Goal: Information Seeking & Learning: Learn about a topic

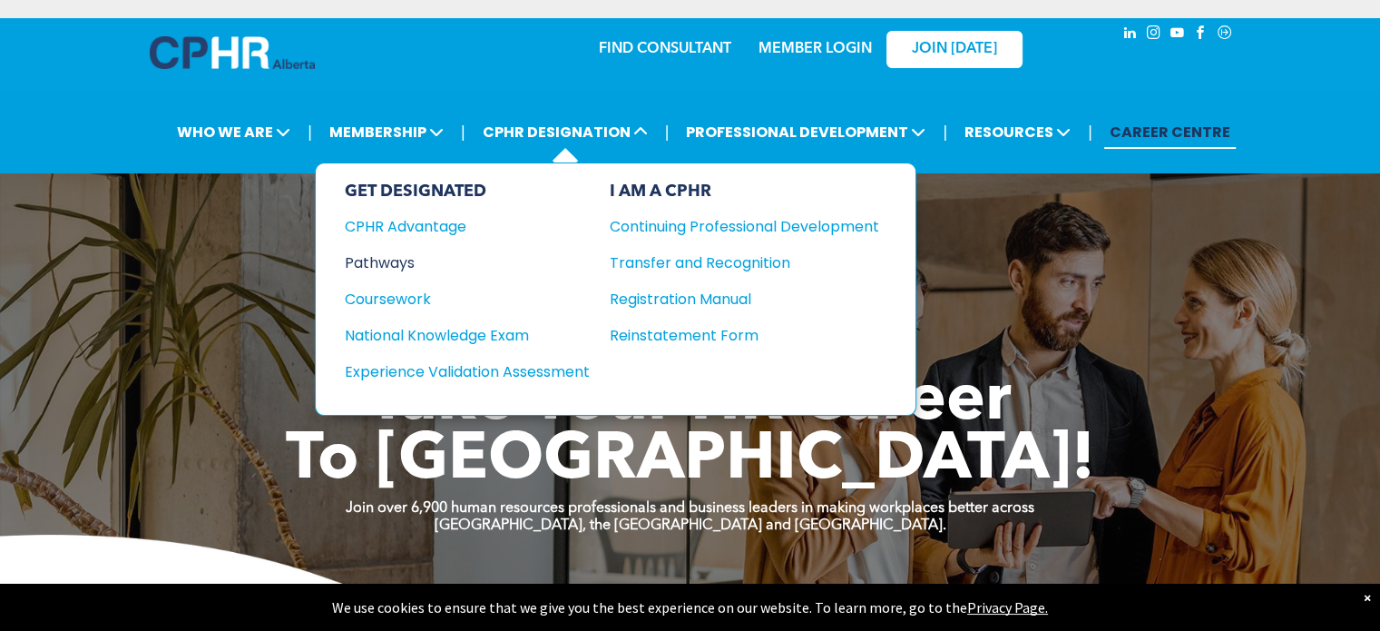
click at [377, 263] on div "Pathways" at bounding box center [455, 262] width 221 height 23
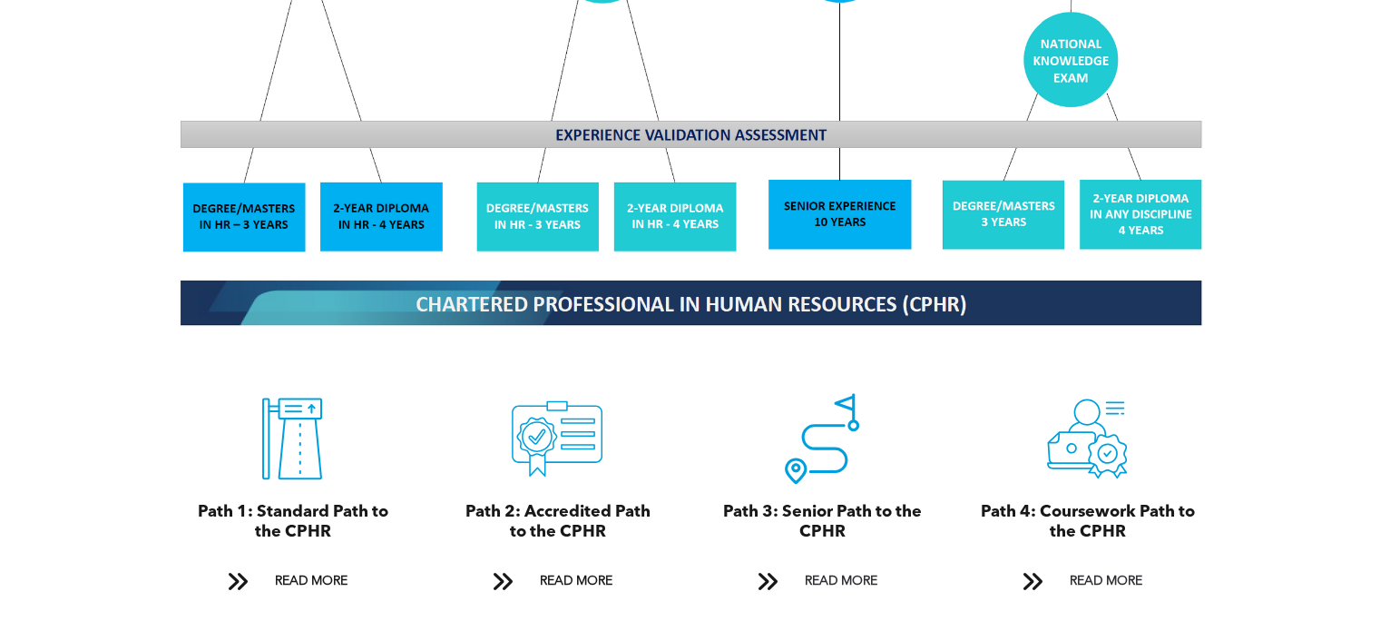
scroll to position [1906, 0]
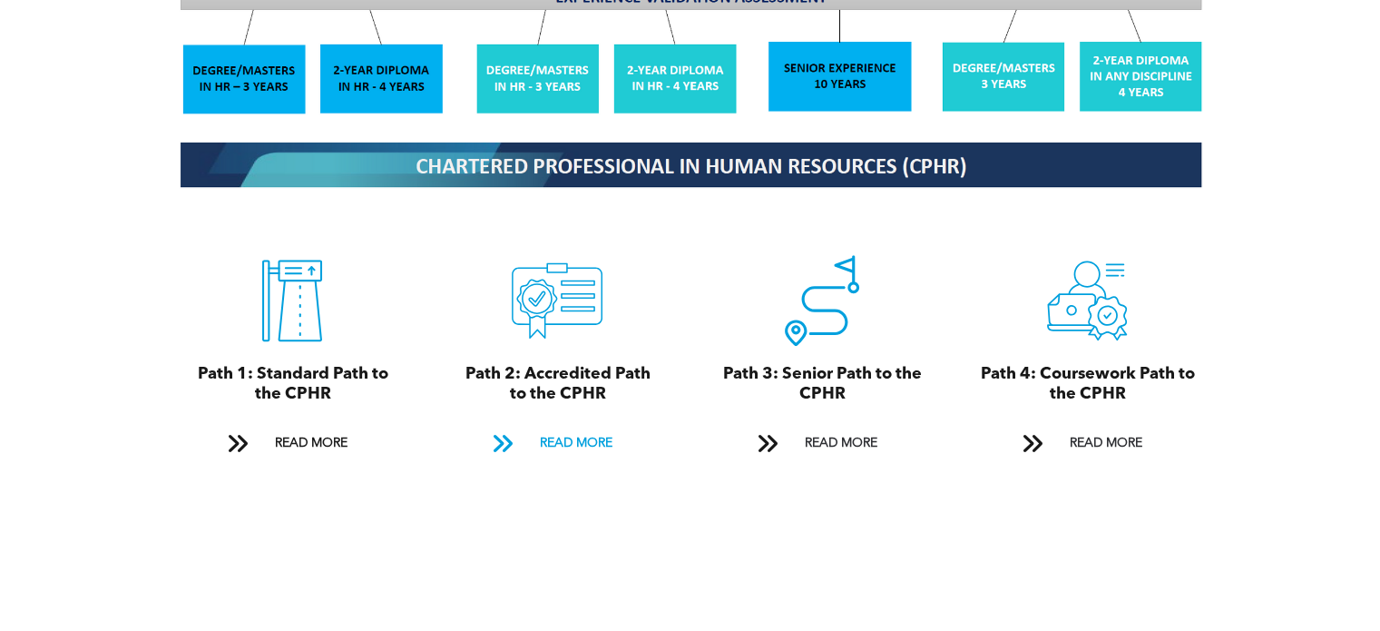
click at [494, 431] on span at bounding box center [502, 443] width 24 height 25
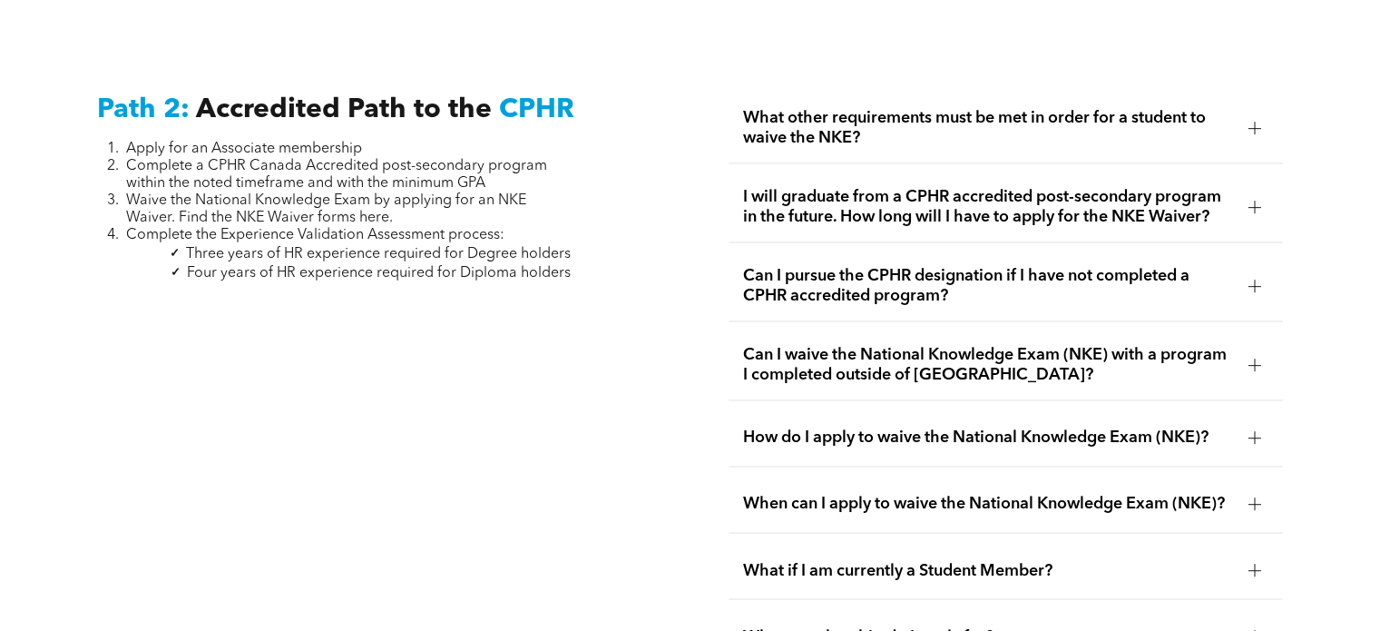
scroll to position [2885, 0]
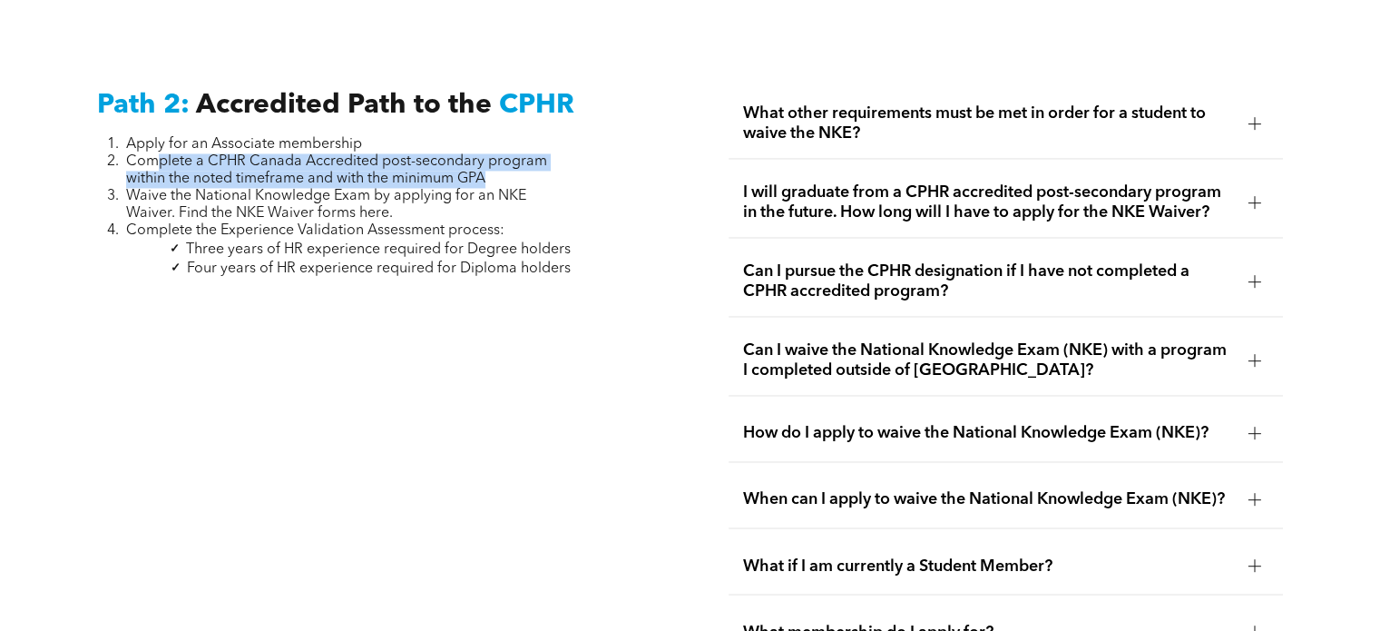
drag, startPoint x: 162, startPoint y: 152, endPoint x: 512, endPoint y: 162, distance: 350.4
click at [512, 162] on li "Complete a CPHR Canada Accredited post-secondary program within the noted timef…" at bounding box center [348, 170] width 445 height 34
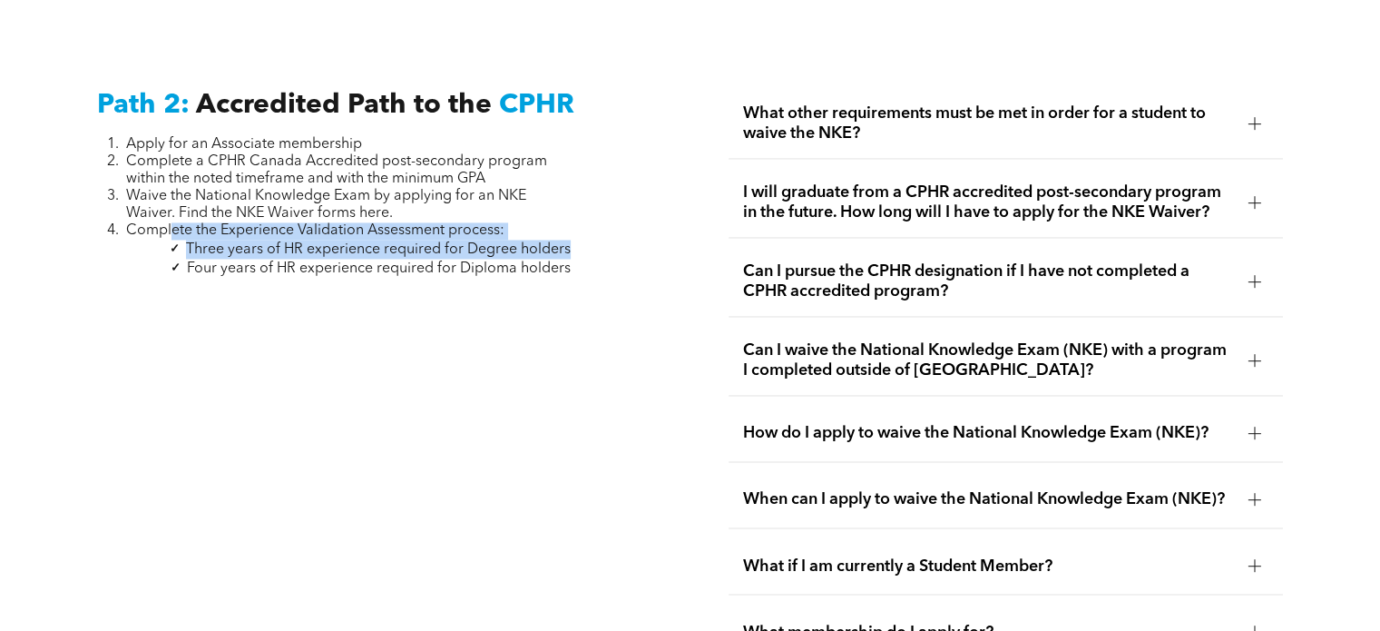
drag, startPoint x: 174, startPoint y: 220, endPoint x: 586, endPoint y: 229, distance: 412.1
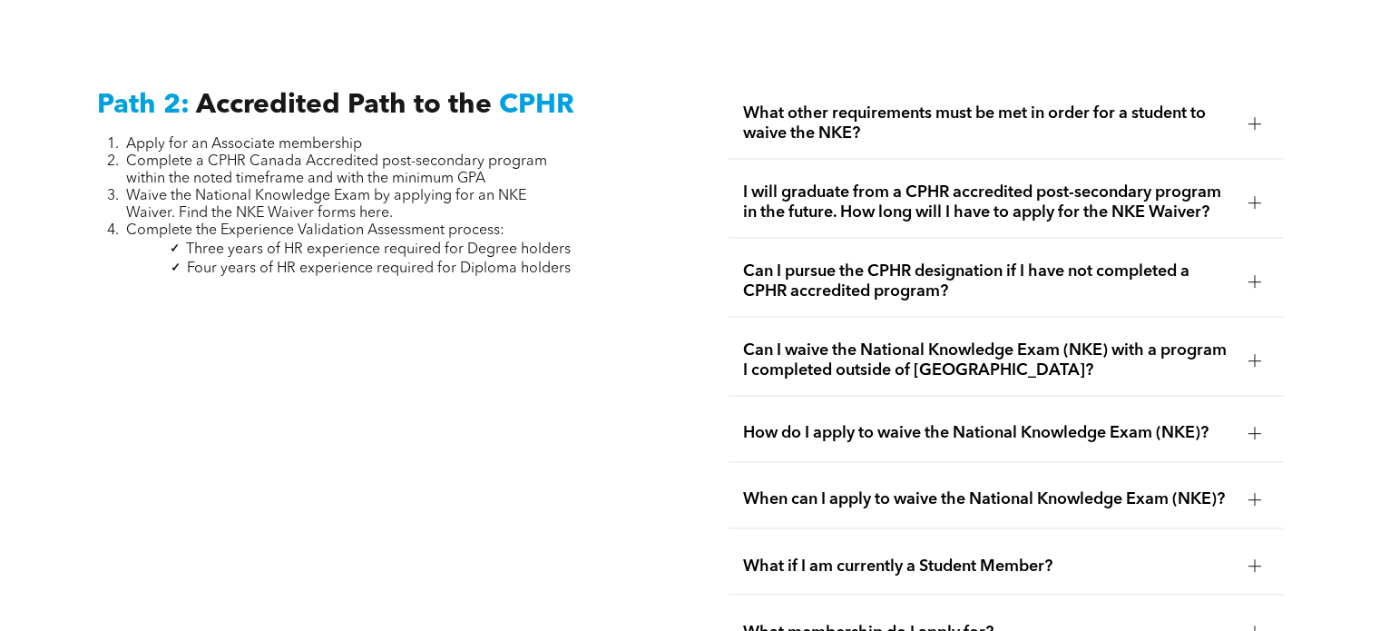
click at [1201, 103] on span "What other requirements must be met in order for a student to waive the NKE?" at bounding box center [988, 123] width 490 height 40
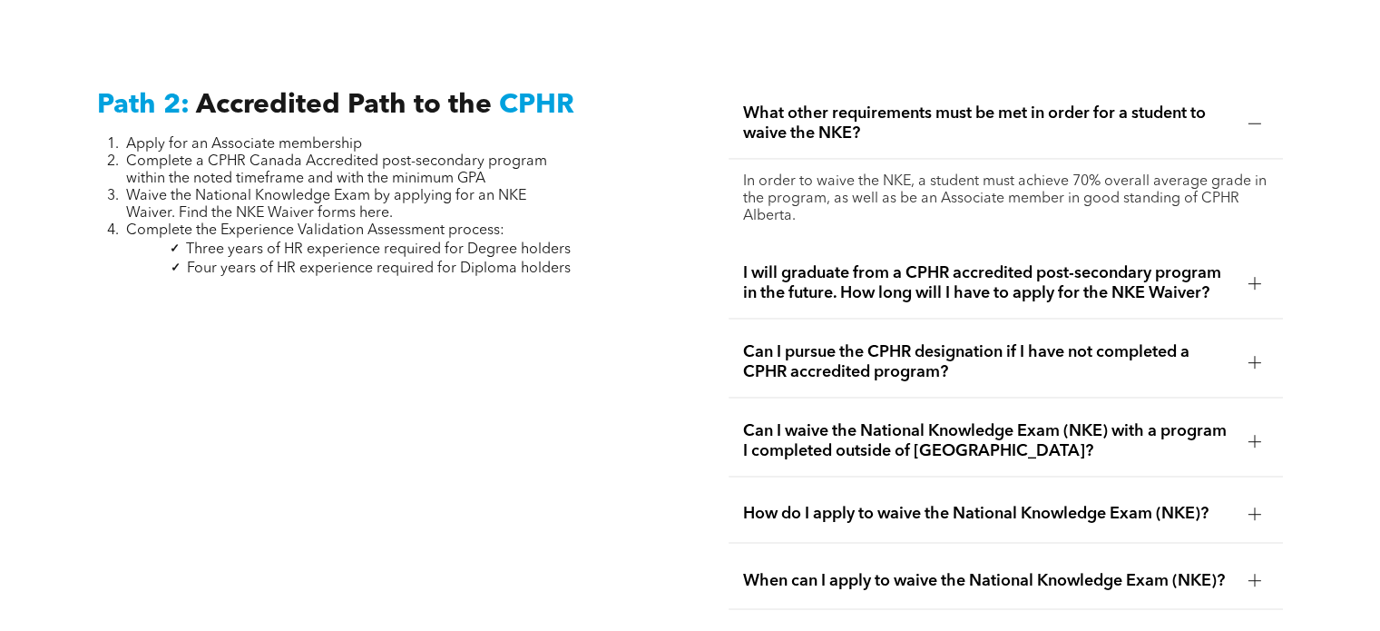
click at [878, 263] on span "I will graduate from a CPHR accredited post-secondary program in the future. Ho…" at bounding box center [988, 283] width 490 height 40
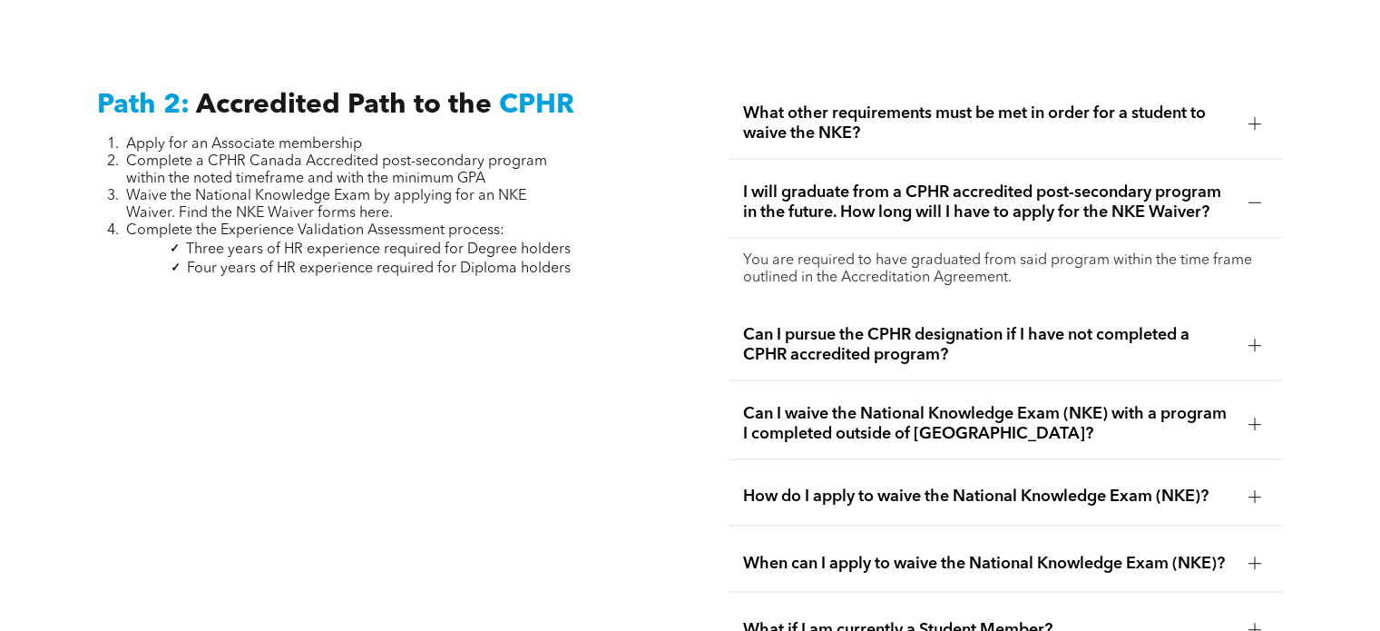
click at [899, 340] on span "Can I pursue the CPHR designation if I have not completed a CPHR accredited pro…" at bounding box center [988, 345] width 490 height 40
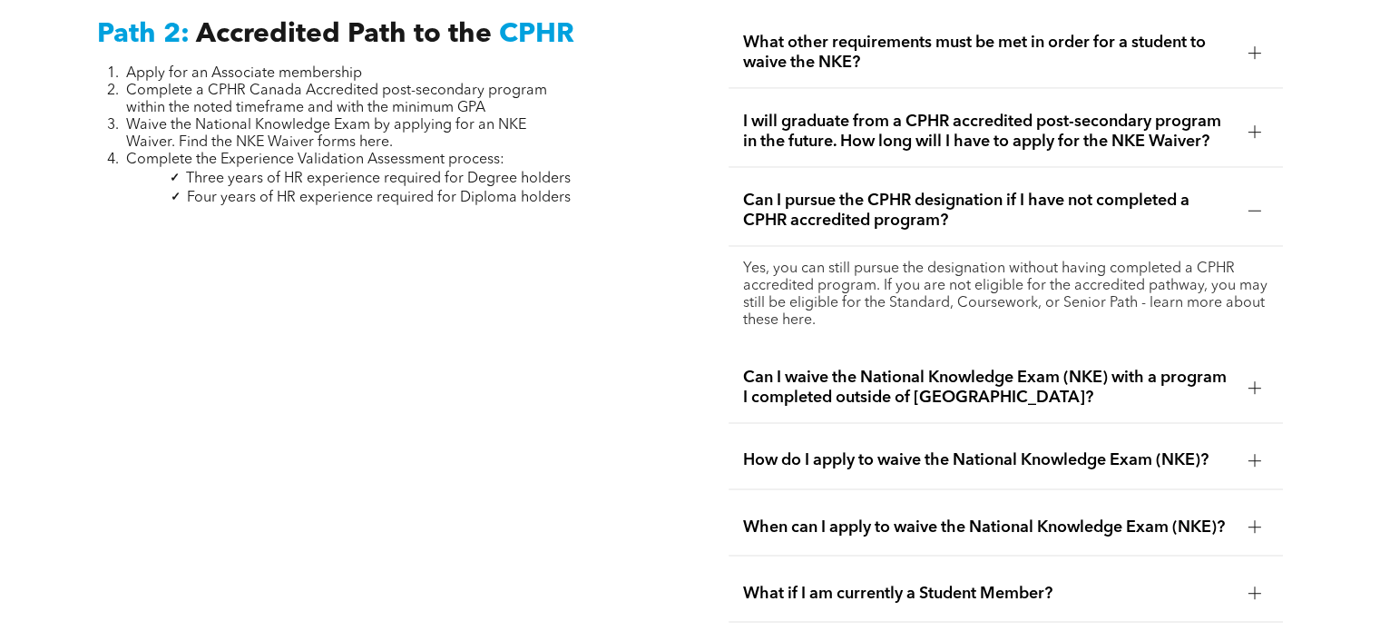
scroll to position [3066, 0]
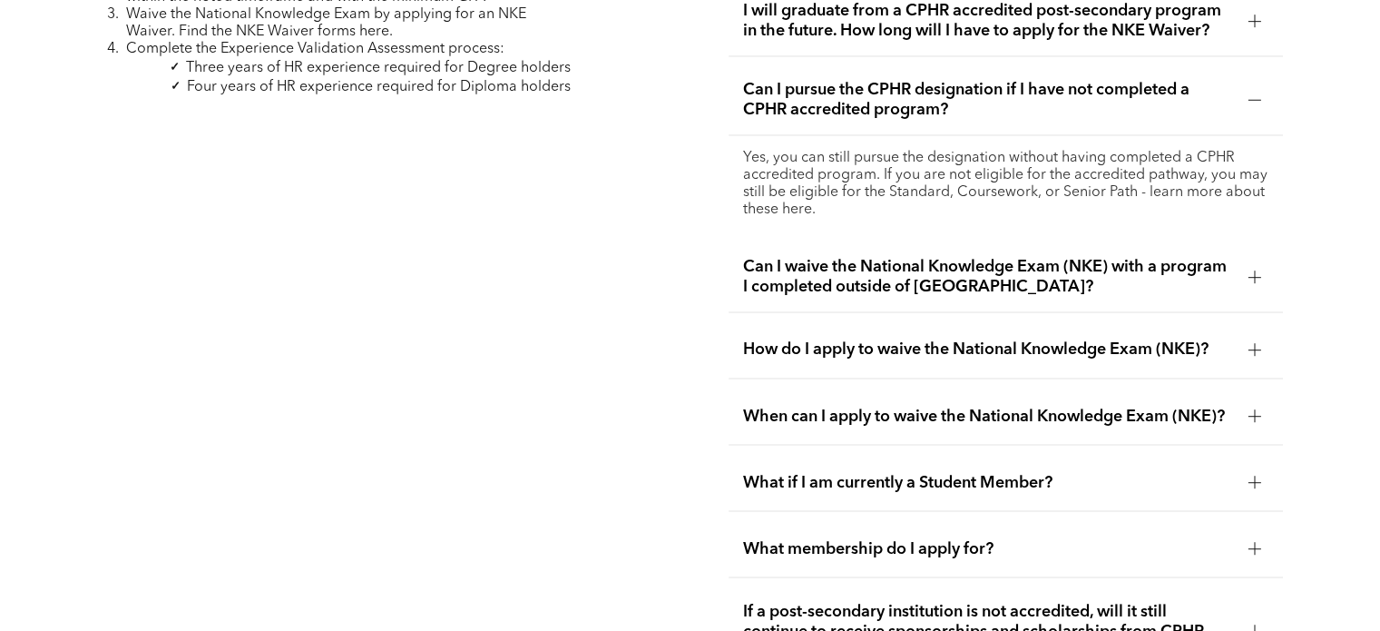
click at [969, 264] on span "Can I waive the National Knowledge Exam (NKE) with a program I completed outsid…" at bounding box center [988, 277] width 490 height 40
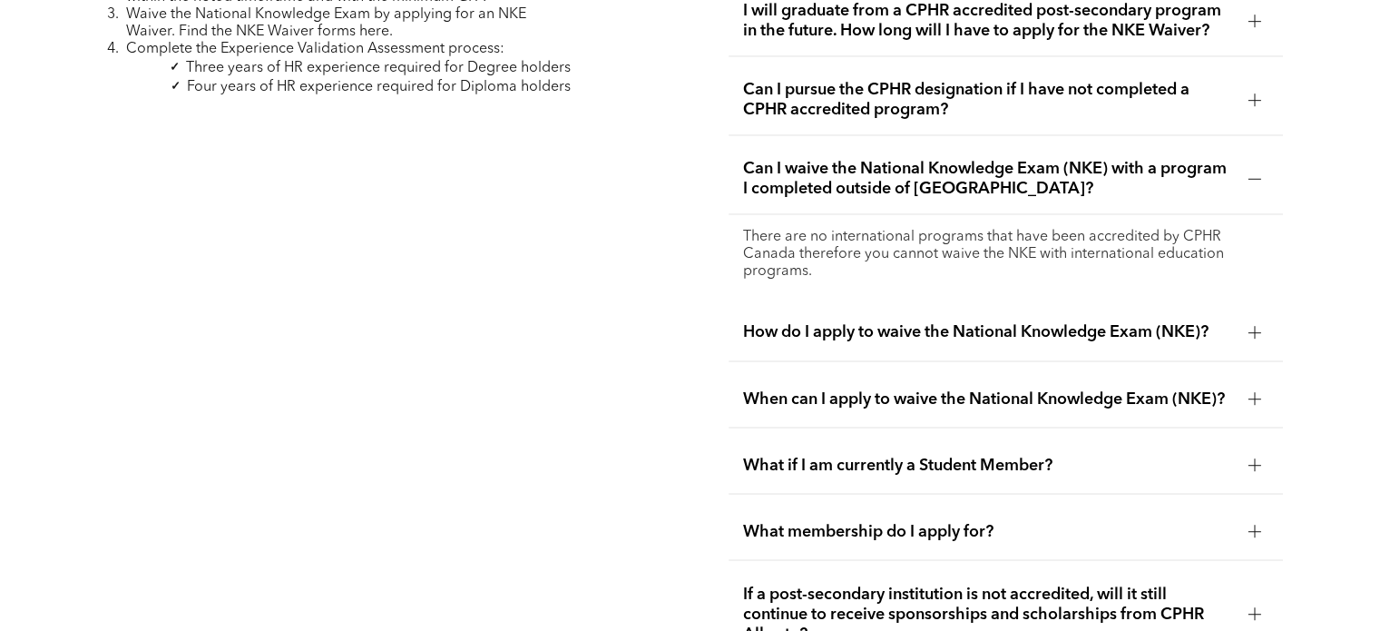
click at [846, 319] on div "How do I apply to waive the National Knowledge Exam (NKE)?" at bounding box center [1006, 332] width 554 height 57
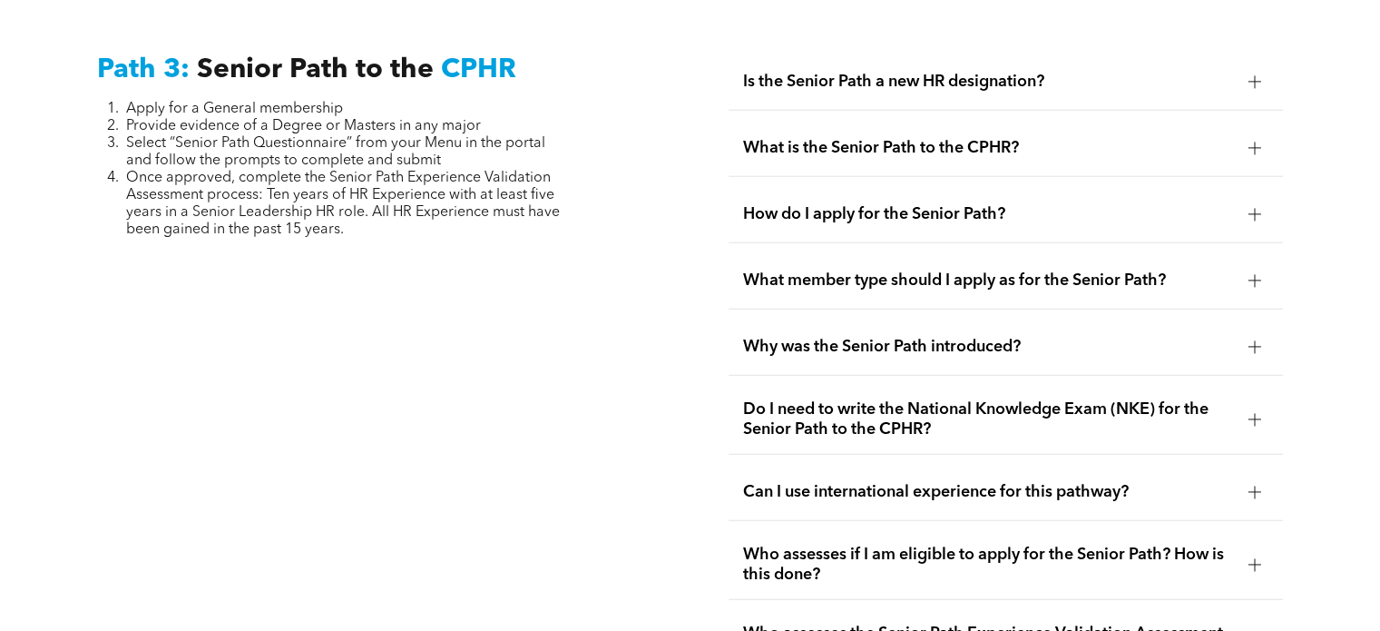
scroll to position [4700, 0]
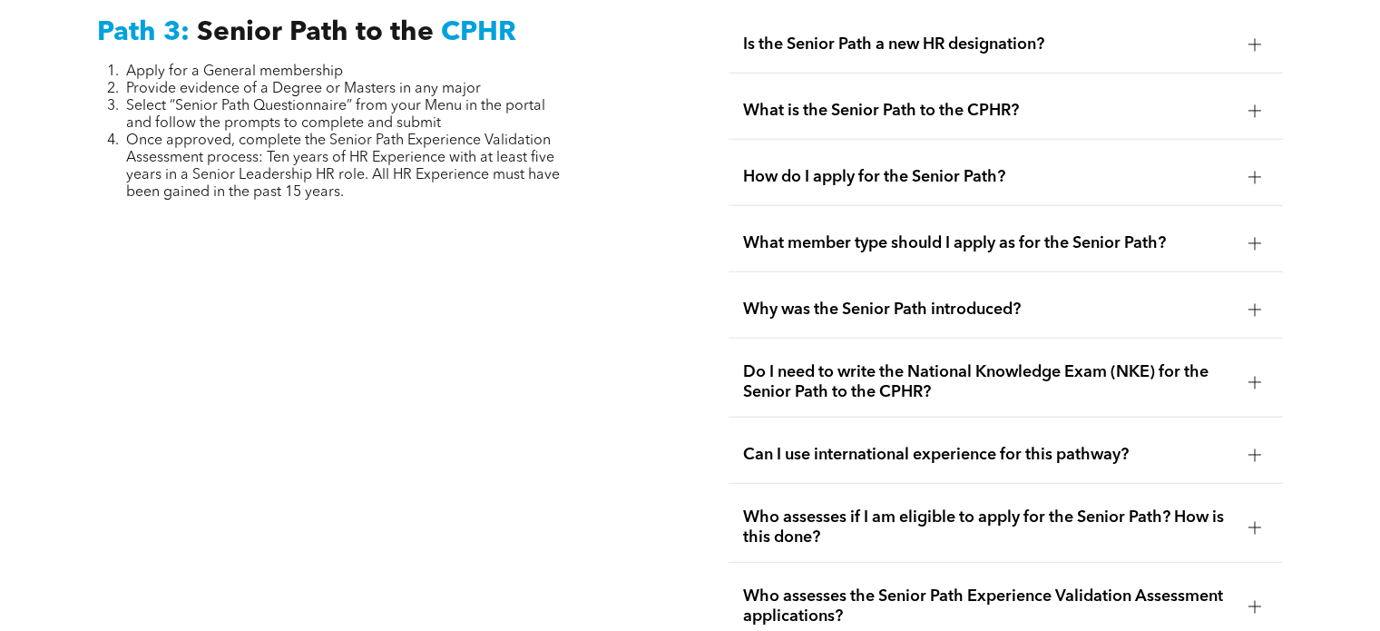
click at [942, 45] on span "Is the Senior Path a new HR designation?" at bounding box center [988, 44] width 490 height 20
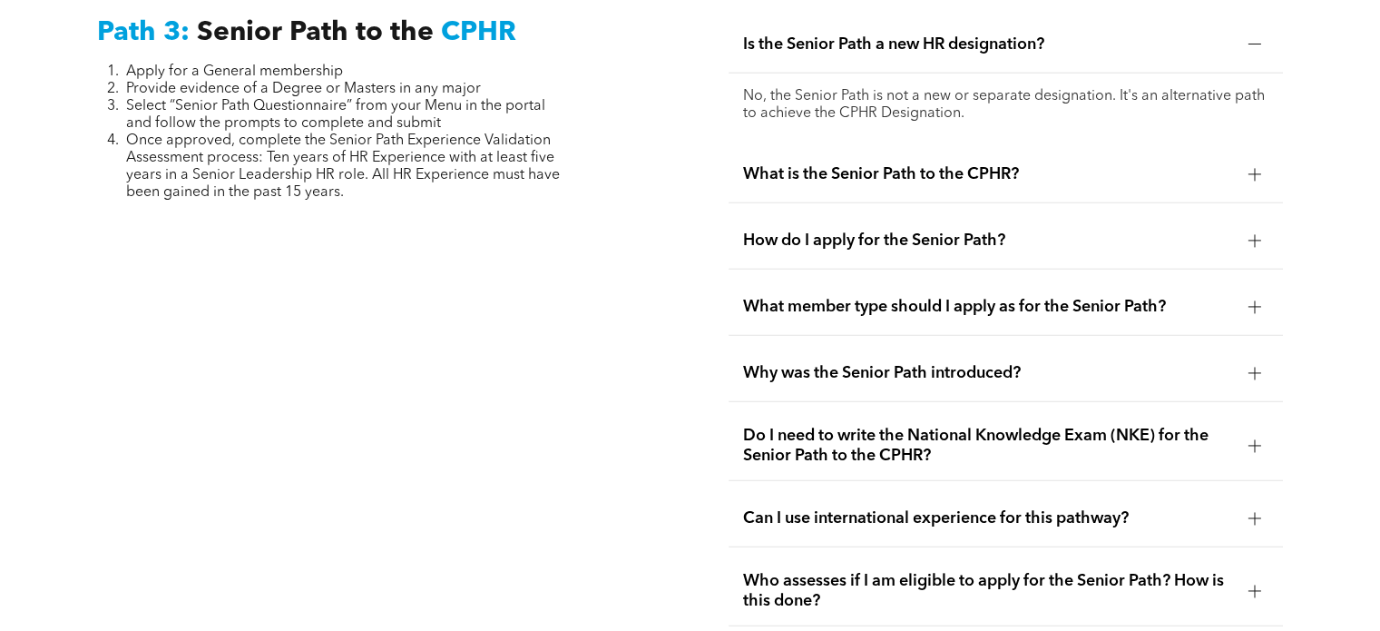
click at [1250, 46] on div at bounding box center [1254, 44] width 27 height 27
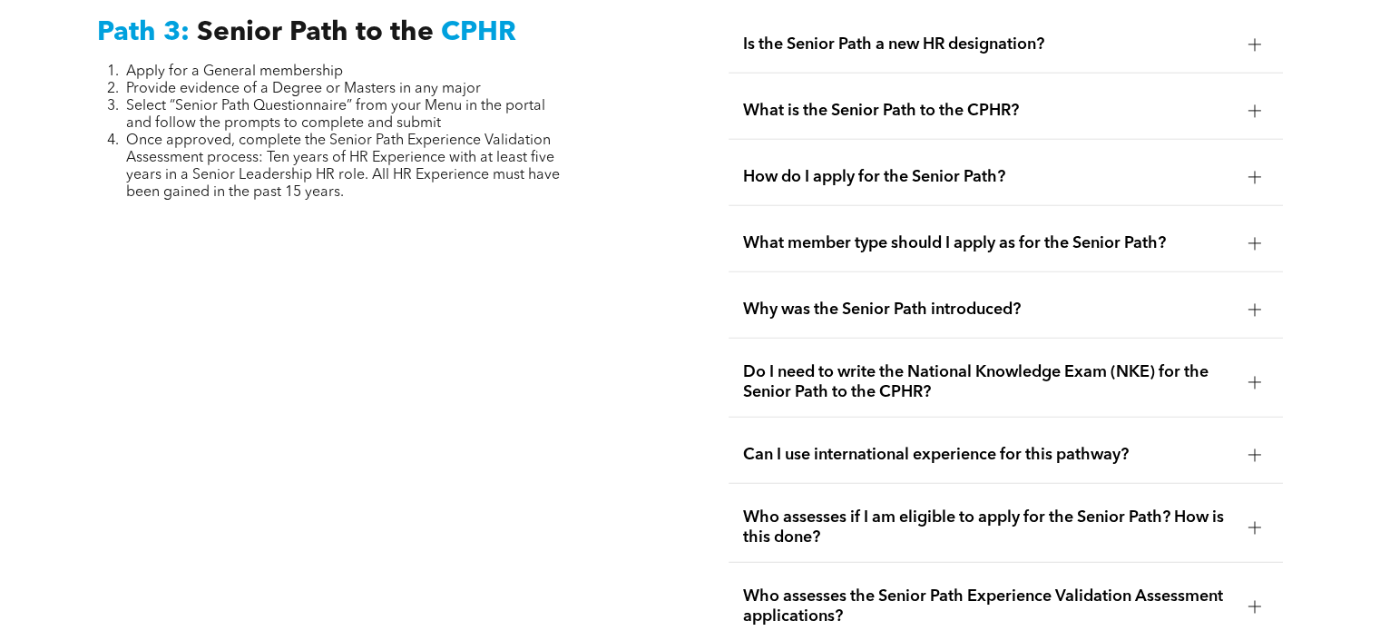
click at [1260, 97] on div at bounding box center [1254, 110] width 27 height 27
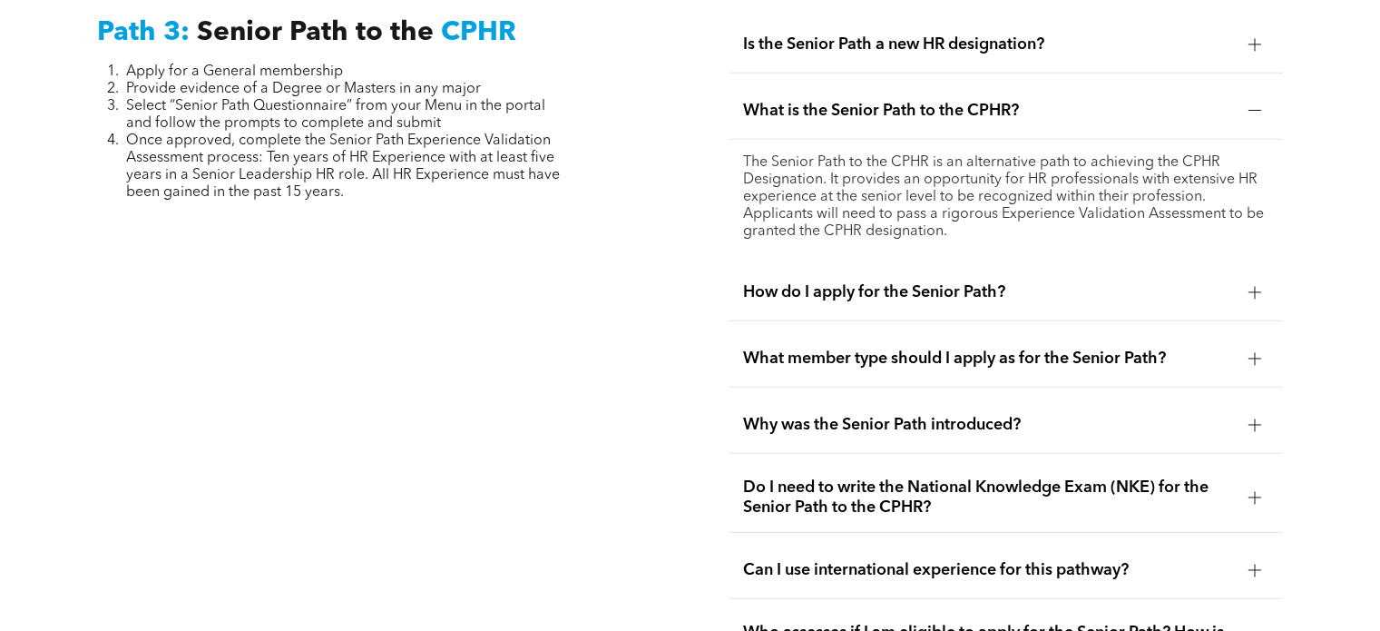
click at [1254, 108] on div at bounding box center [1254, 110] width 1 height 13
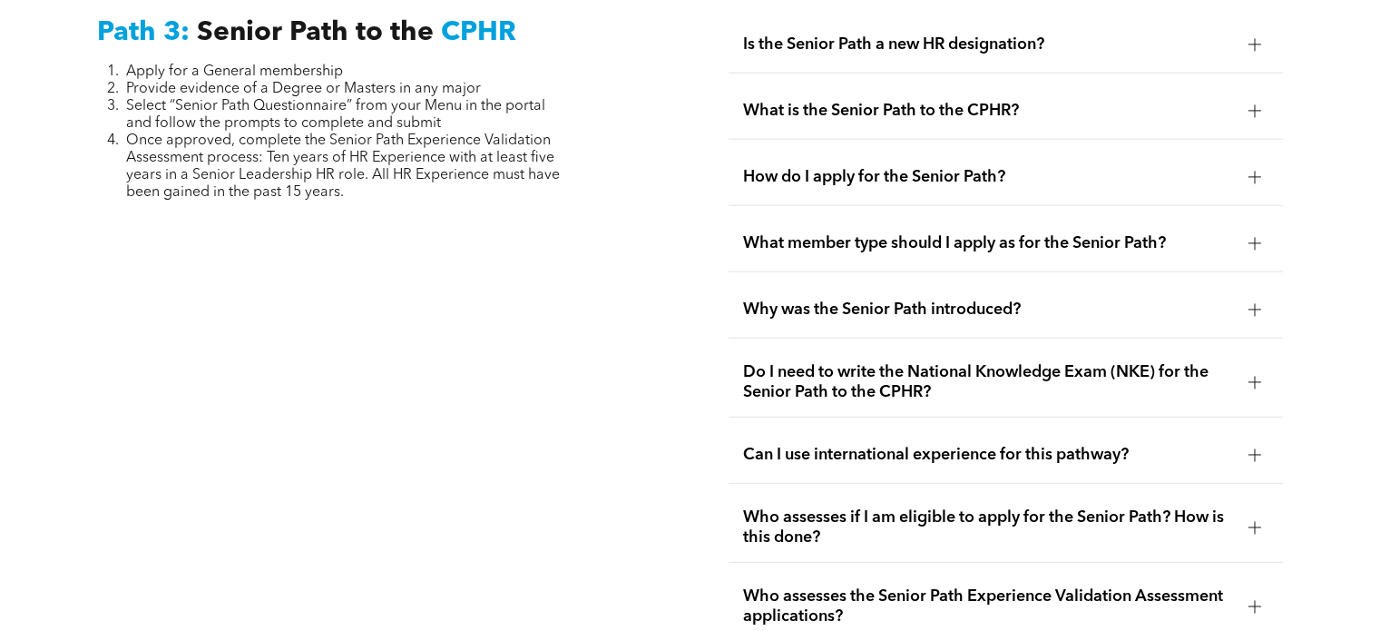
click at [1172, 179] on span "How do I apply for the Senior Path?" at bounding box center [988, 177] width 490 height 20
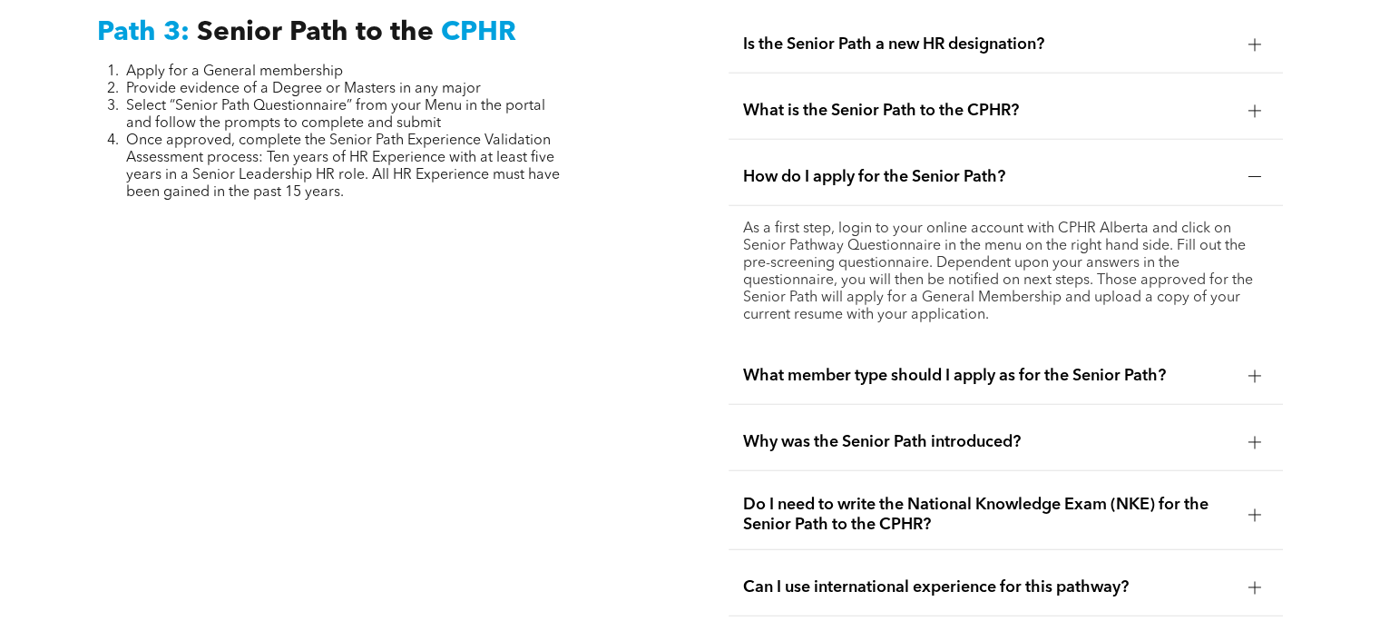
click at [1172, 179] on span "How do I apply for the Senior Path?" at bounding box center [988, 177] width 490 height 20
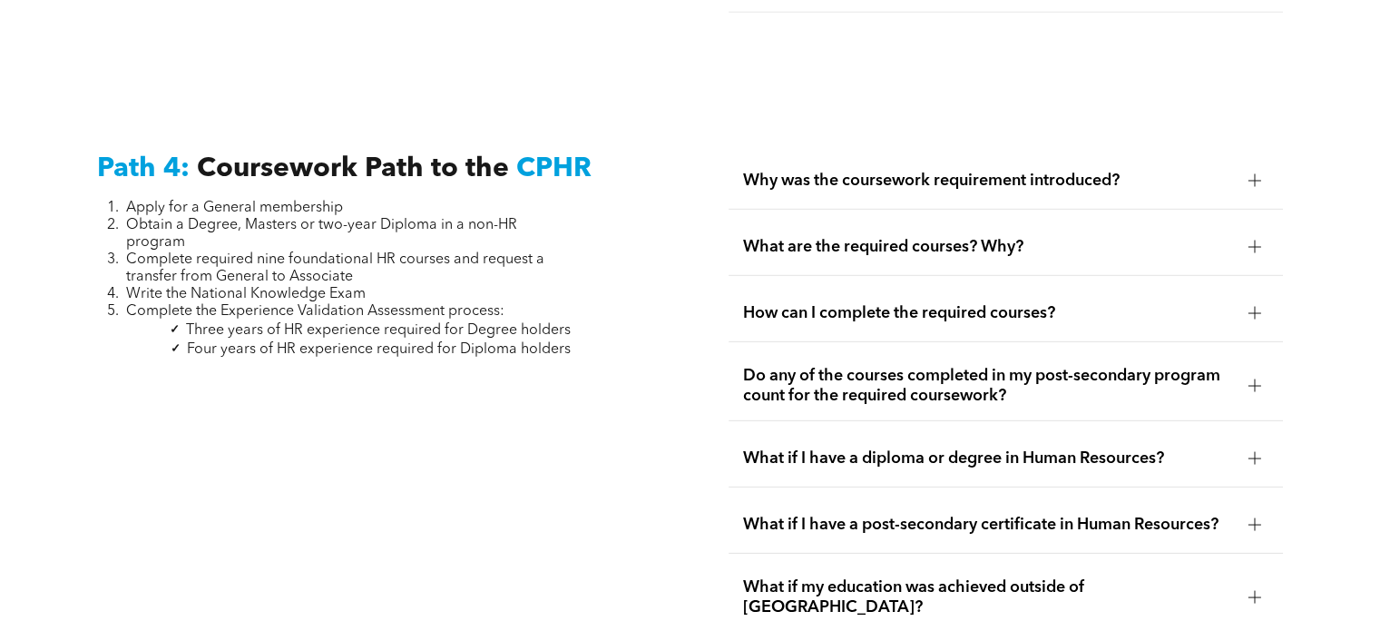
scroll to position [5516, 0]
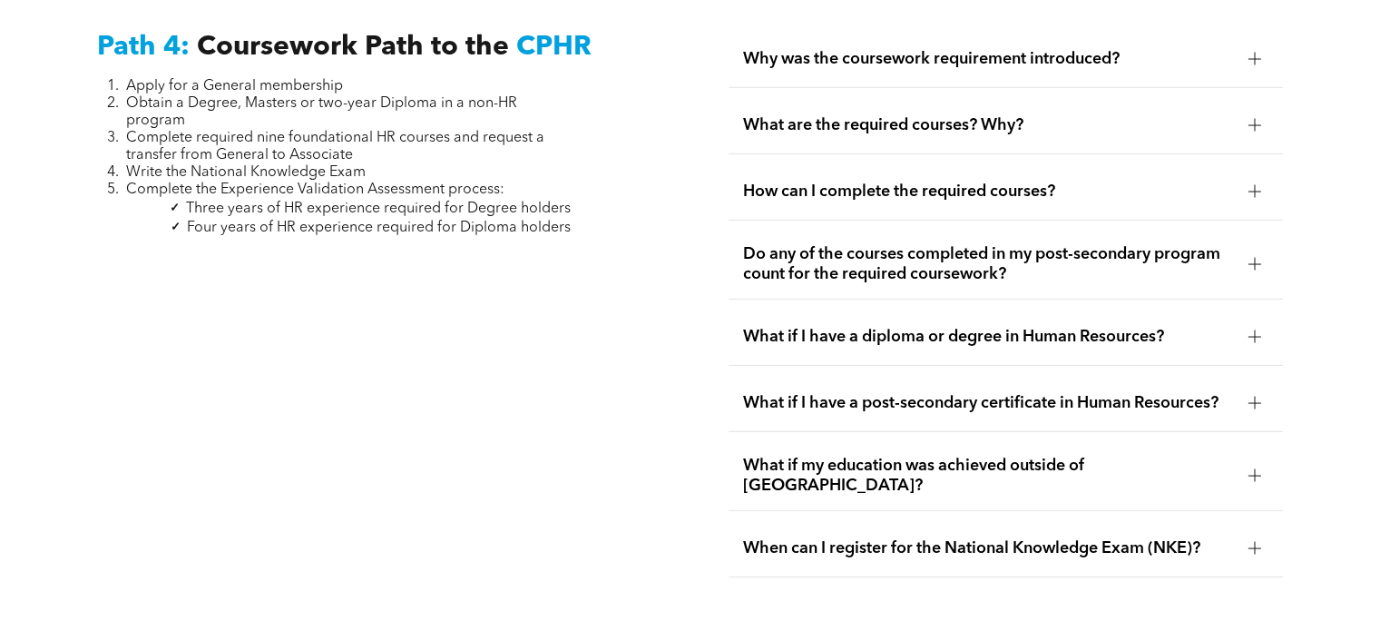
click at [798, 128] on div "What are the required courses? Why?" at bounding box center [1006, 125] width 554 height 57
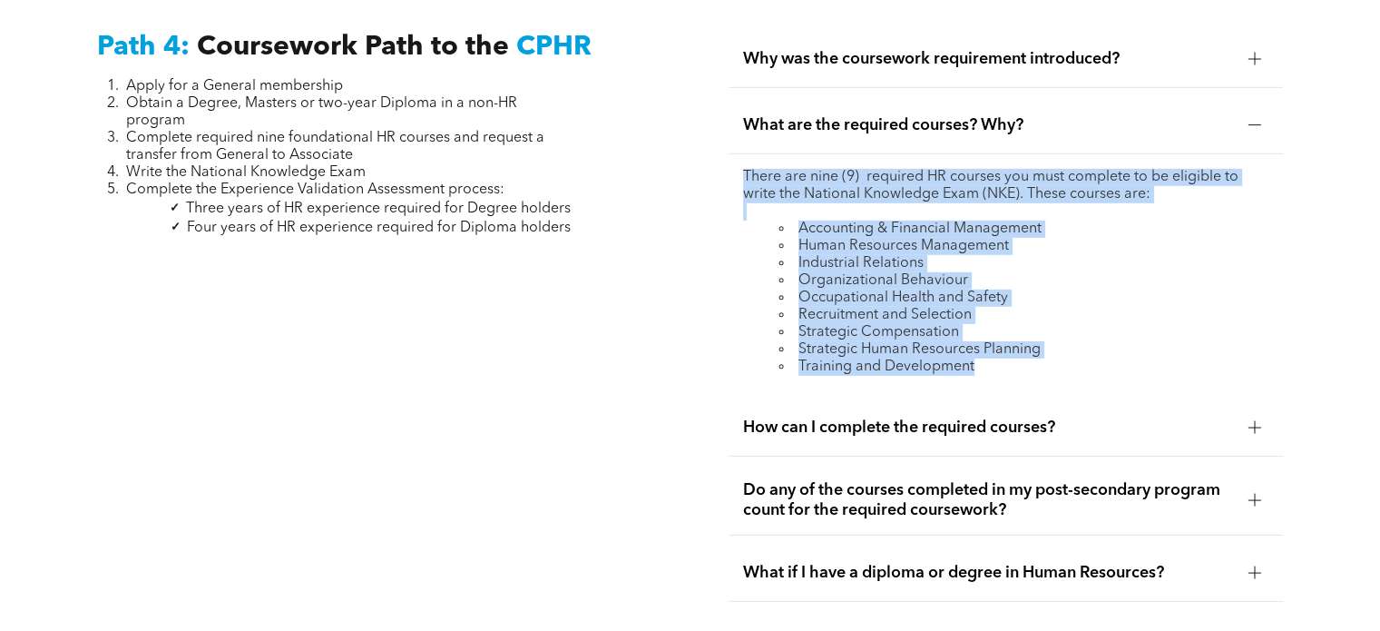
drag, startPoint x: 737, startPoint y: 168, endPoint x: 987, endPoint y: 366, distance: 319.2
click at [987, 366] on div "There are nine (9) required HR courses you must complete to be eligible to writ…" at bounding box center [1006, 272] width 554 height 236
copy div "There are nine (9) required HR courses you must complete to be eligible to writ…"
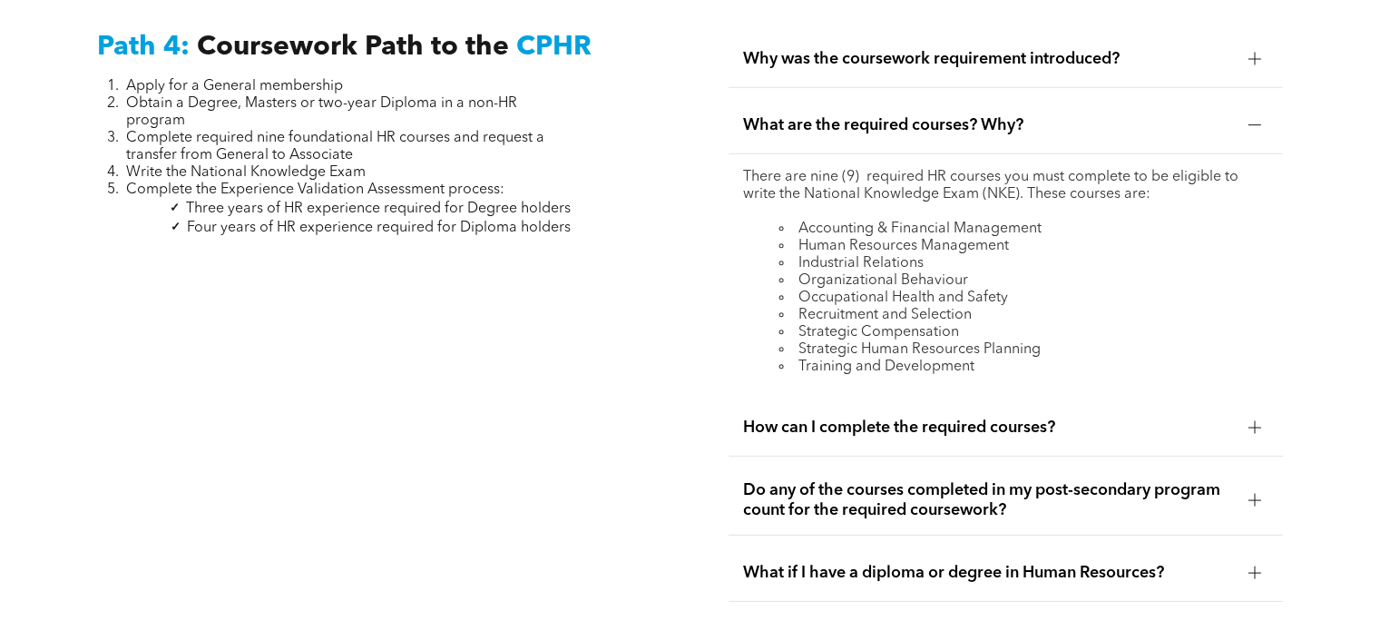
click at [1030, 495] on span "Do any of the courses completed in my post-secondary program count for the requ…" at bounding box center [988, 500] width 490 height 40
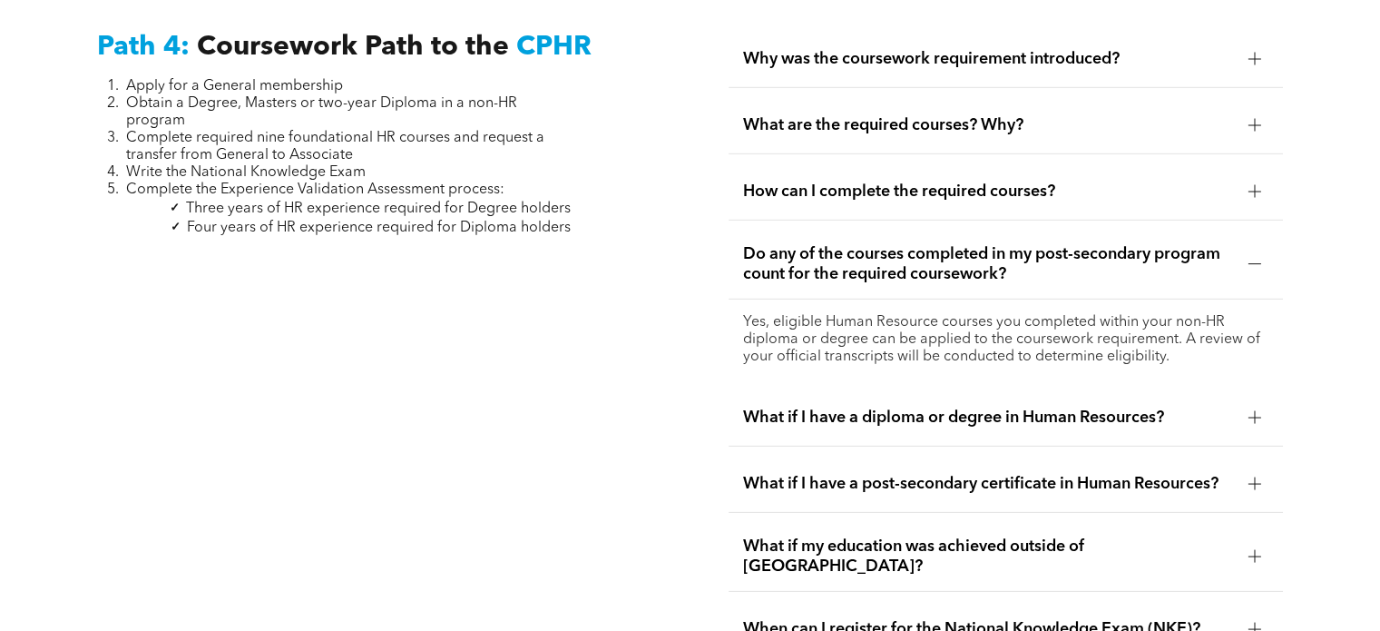
click at [1195, 407] on span "What if I have a diploma or degree in Human Resources?" at bounding box center [988, 417] width 490 height 20
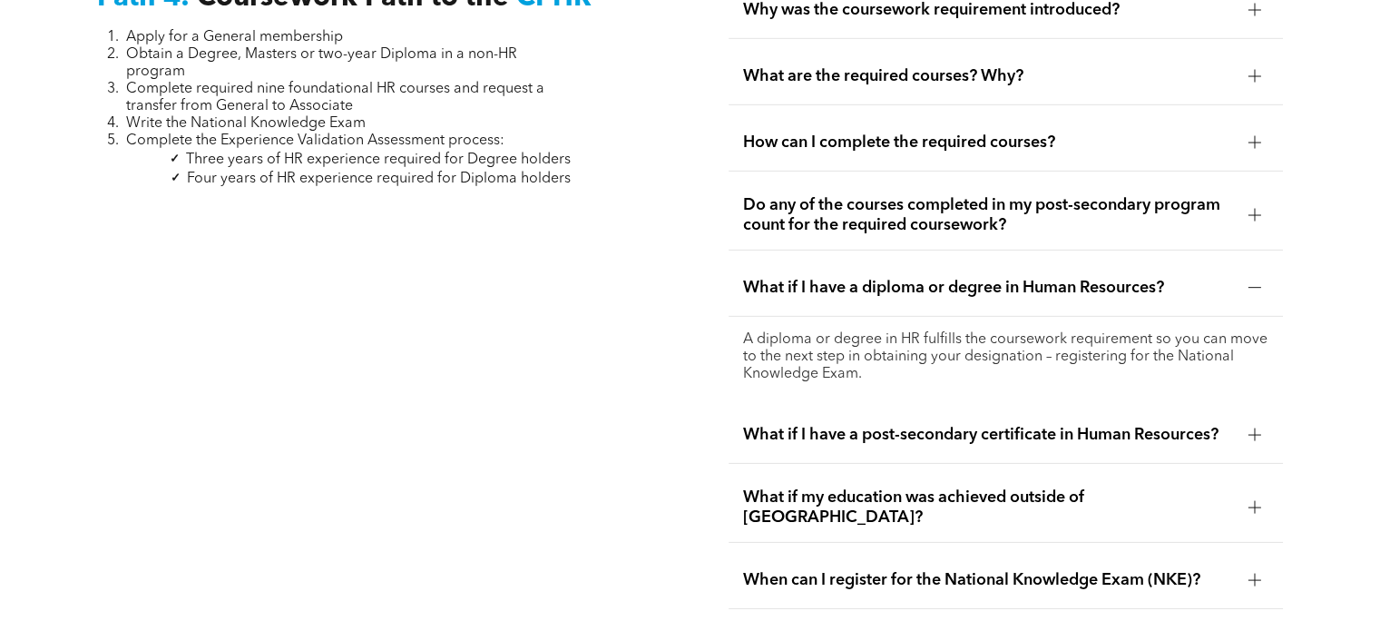
scroll to position [5607, 0]
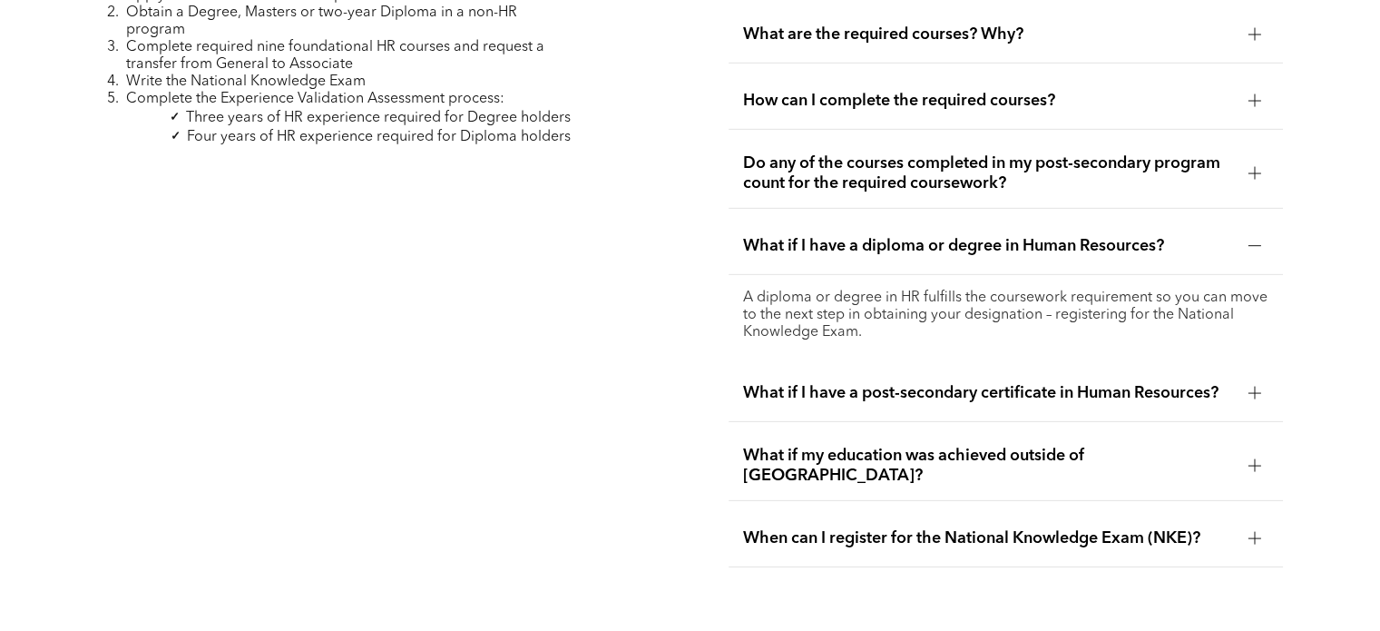
click at [1114, 453] on span "What if my education was achieved outside of Canada?" at bounding box center [988, 466] width 490 height 40
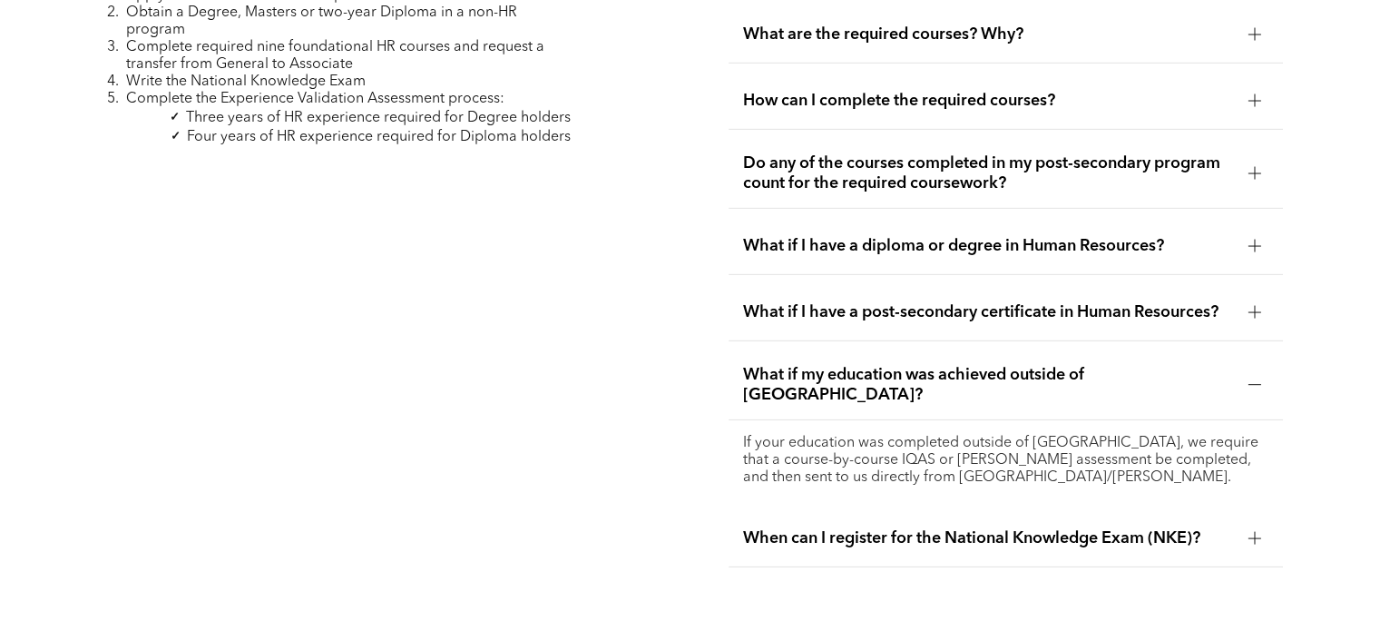
click at [826, 528] on span "When can I register for the National Knowledge Exam (NKE)?" at bounding box center [988, 538] width 490 height 20
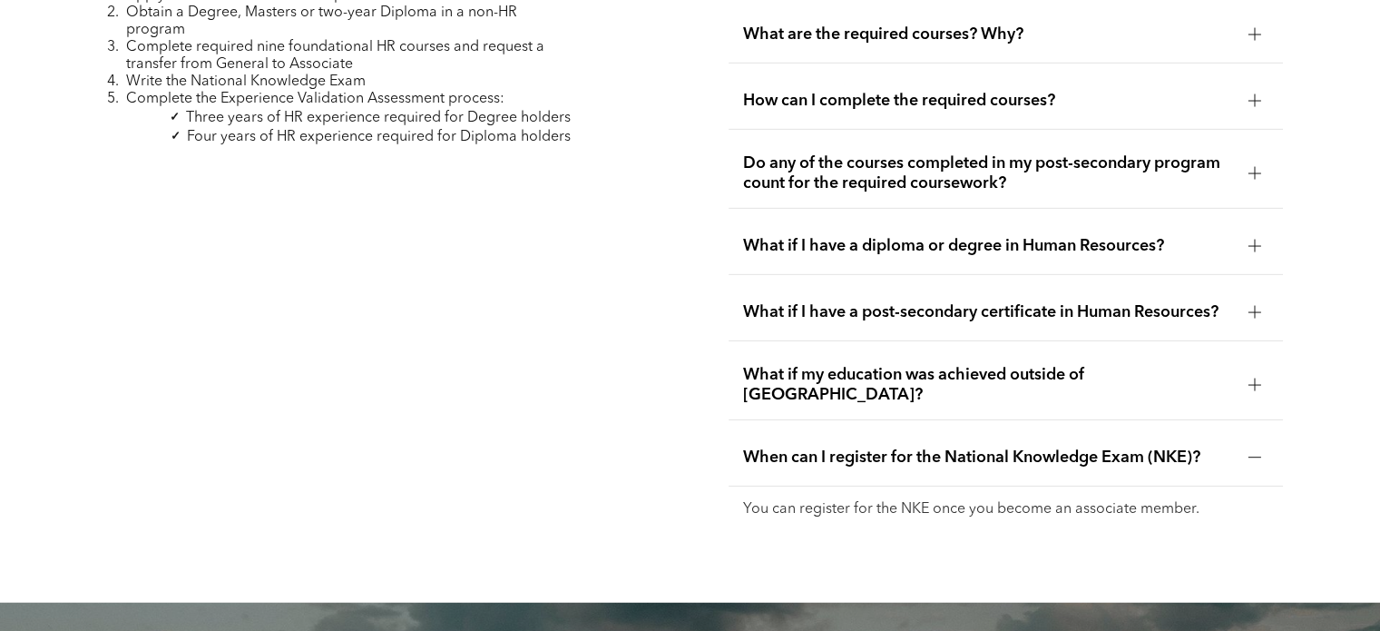
drag, startPoint x: 820, startPoint y: 489, endPoint x: 1292, endPoint y: 493, distance: 471.9
click at [1292, 493] on div "Why was the coursework requirement introduced? CPHR Canada implemented the cour…" at bounding box center [1005, 237] width 583 height 622
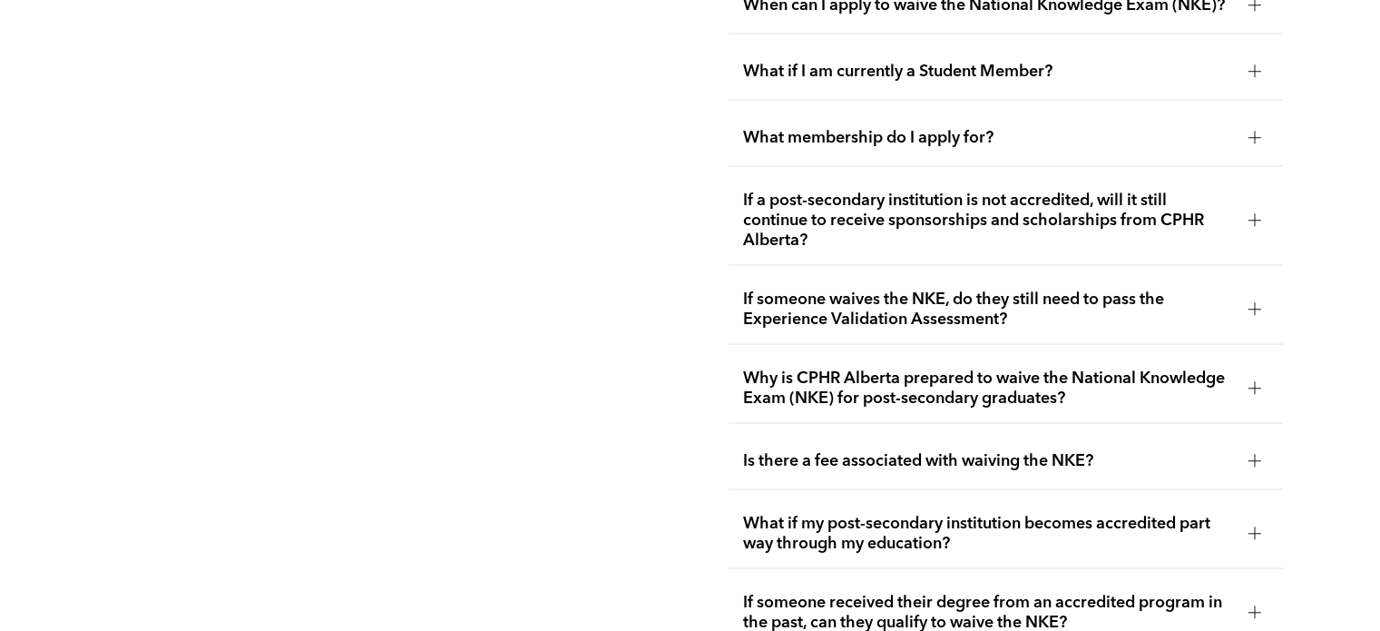
scroll to position [3520, 0]
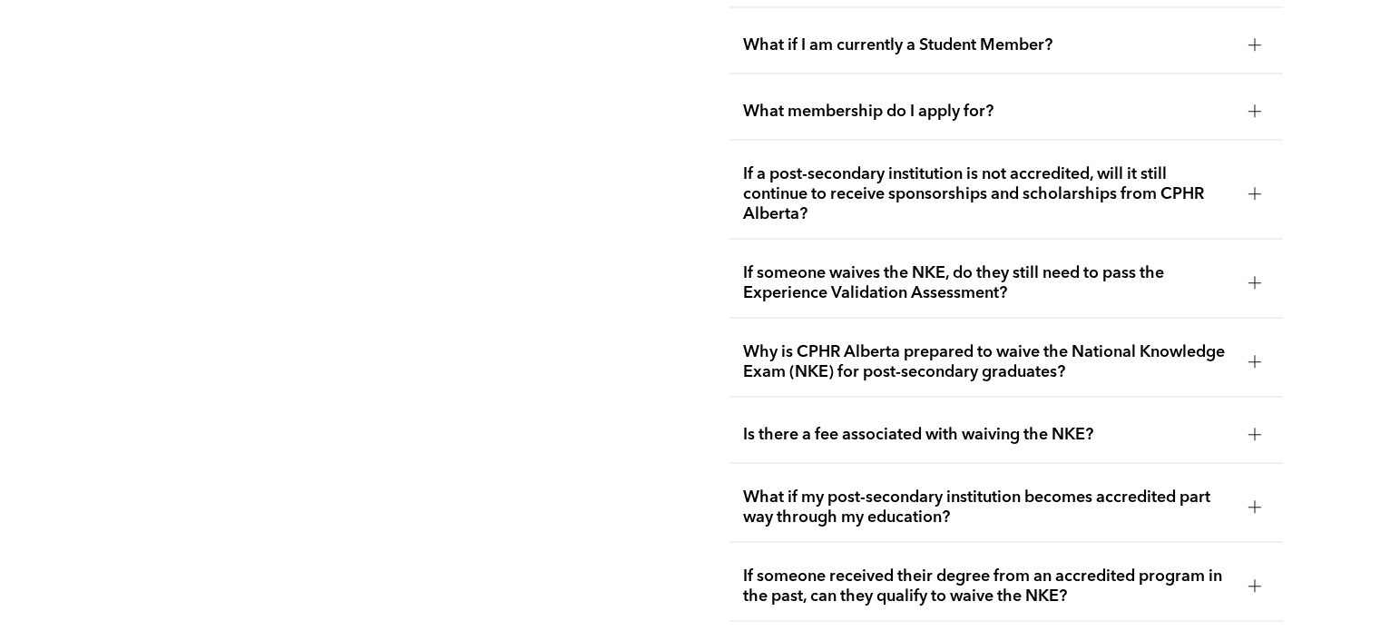
click at [973, 502] on span "What if my post-secondary institution becomes accredited part way through my ed…" at bounding box center [988, 507] width 490 height 40
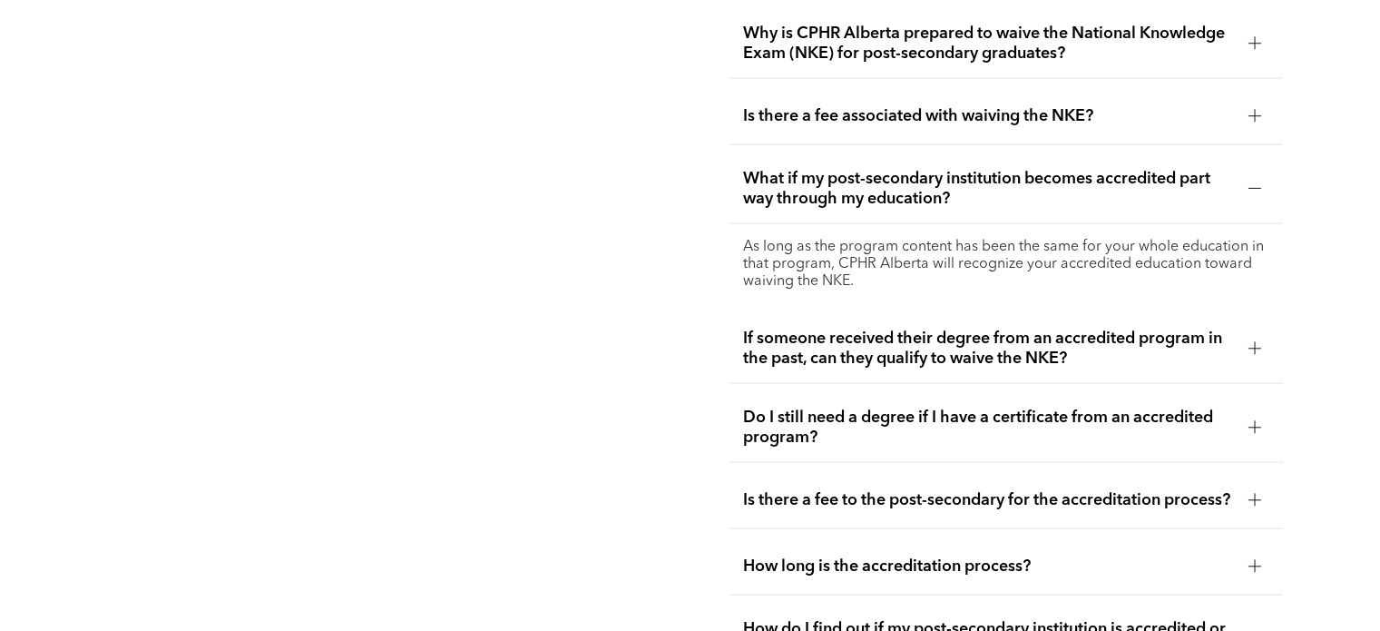
scroll to position [3792, 0]
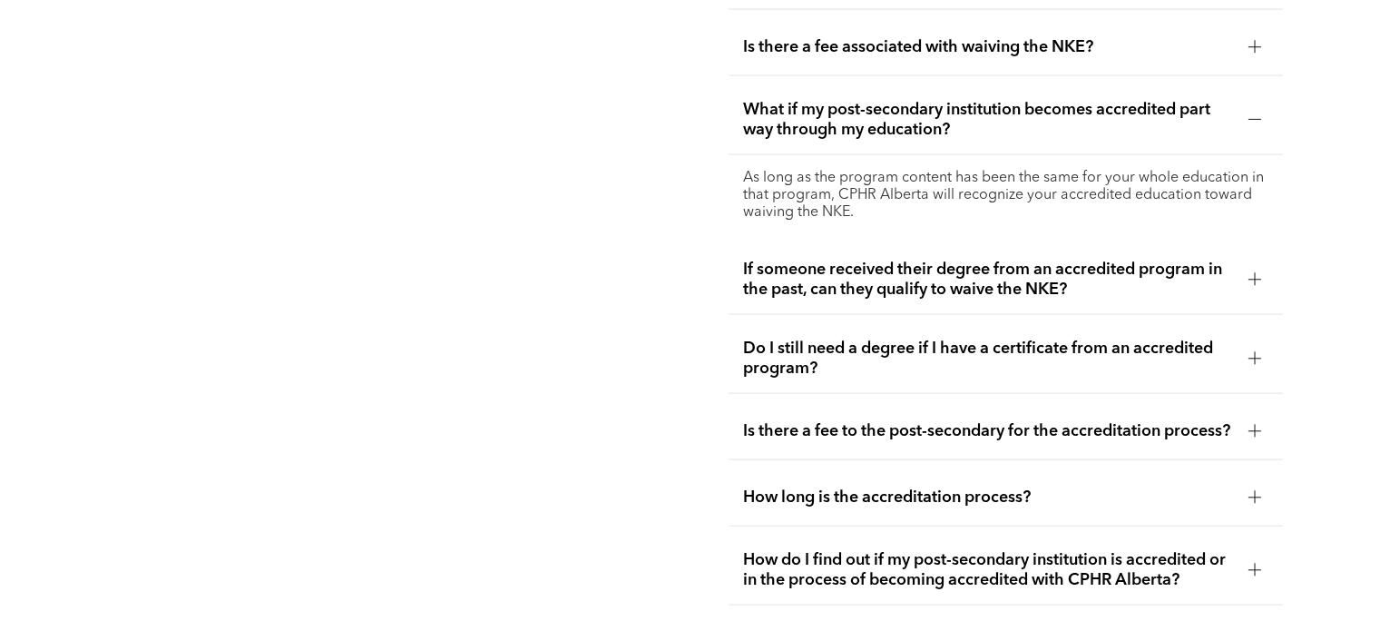
click at [900, 285] on div "If someone received their degree from an accredited program in the past, can th…" at bounding box center [1006, 280] width 554 height 70
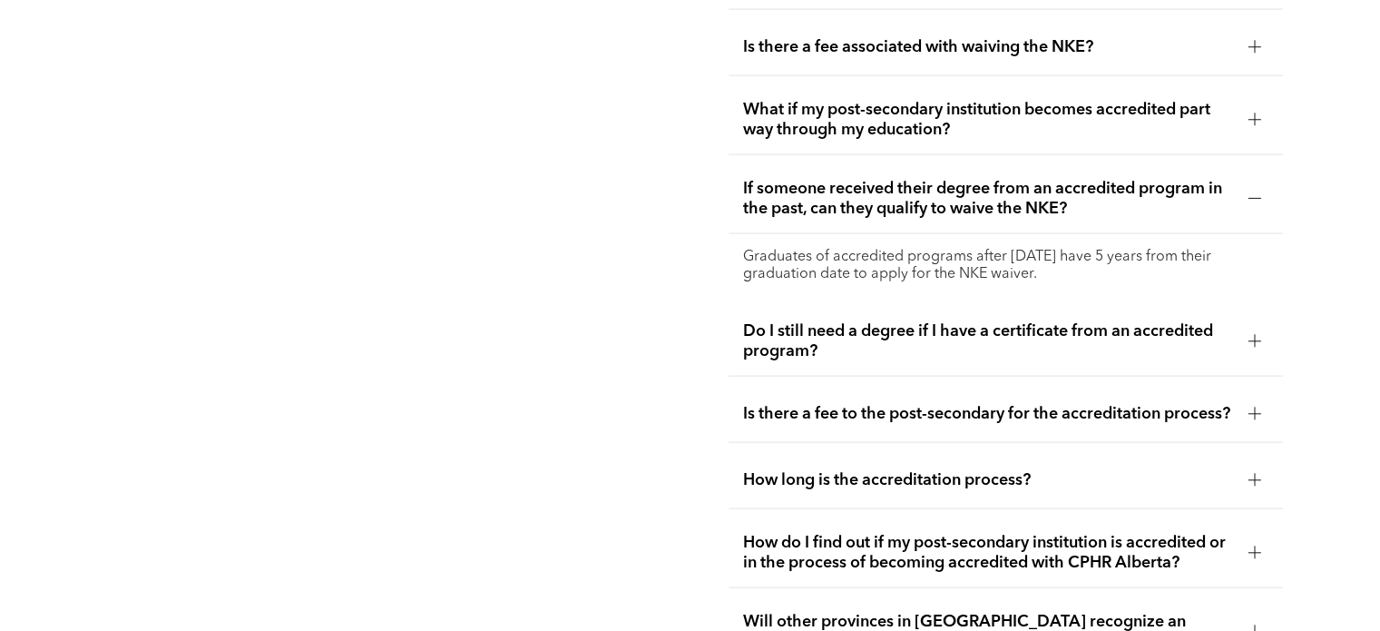
scroll to position [3883, 0]
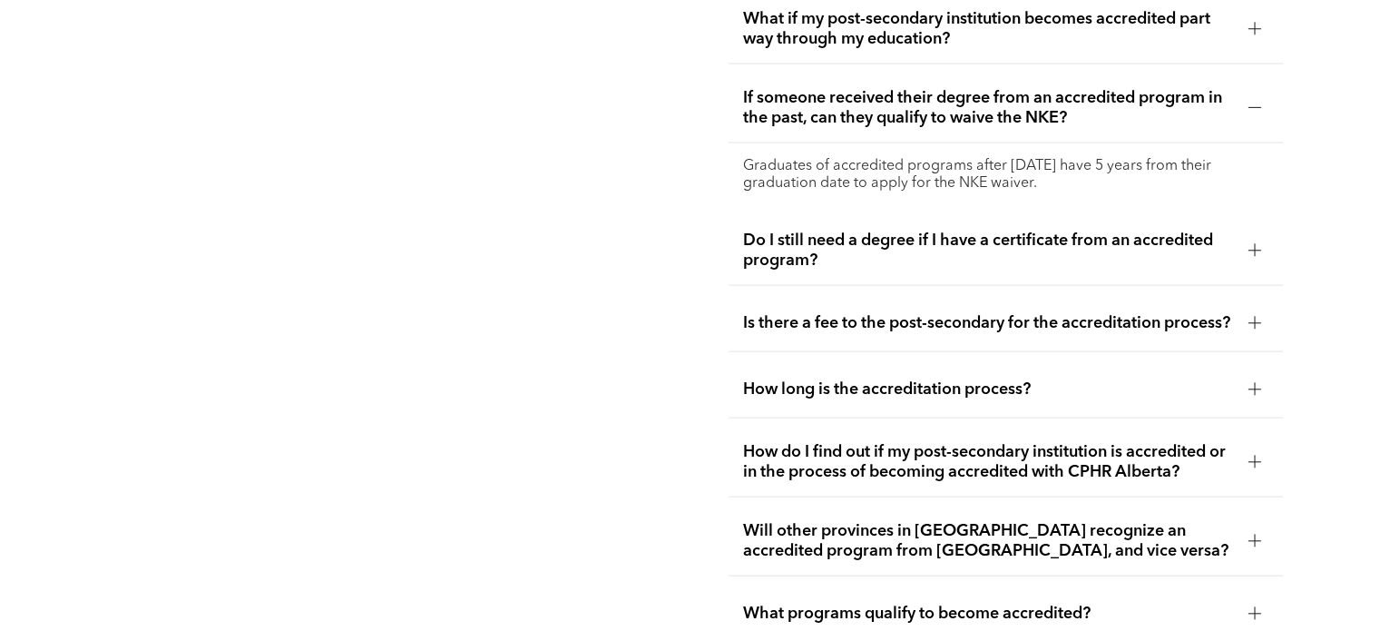
click at [888, 344] on div "Is there a fee to the post-secondary for the accreditation process?" at bounding box center [1006, 323] width 554 height 57
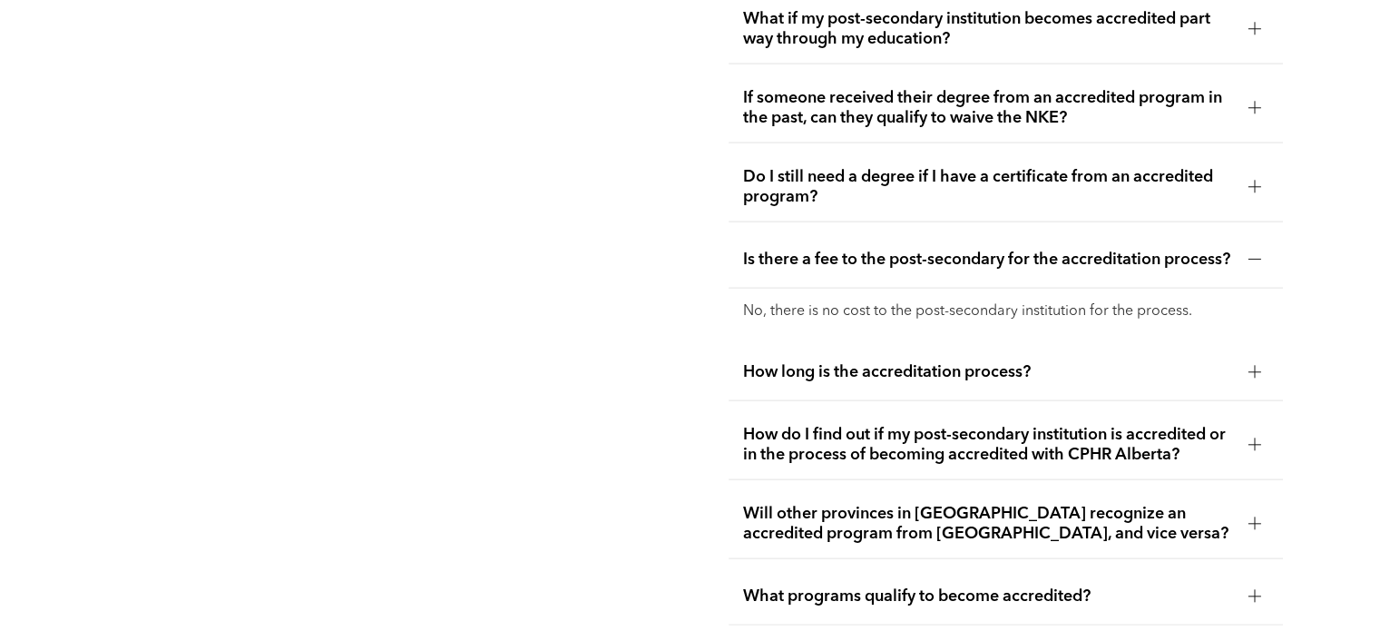
click at [829, 377] on div "How long is the accreditation process?" at bounding box center [1006, 372] width 554 height 57
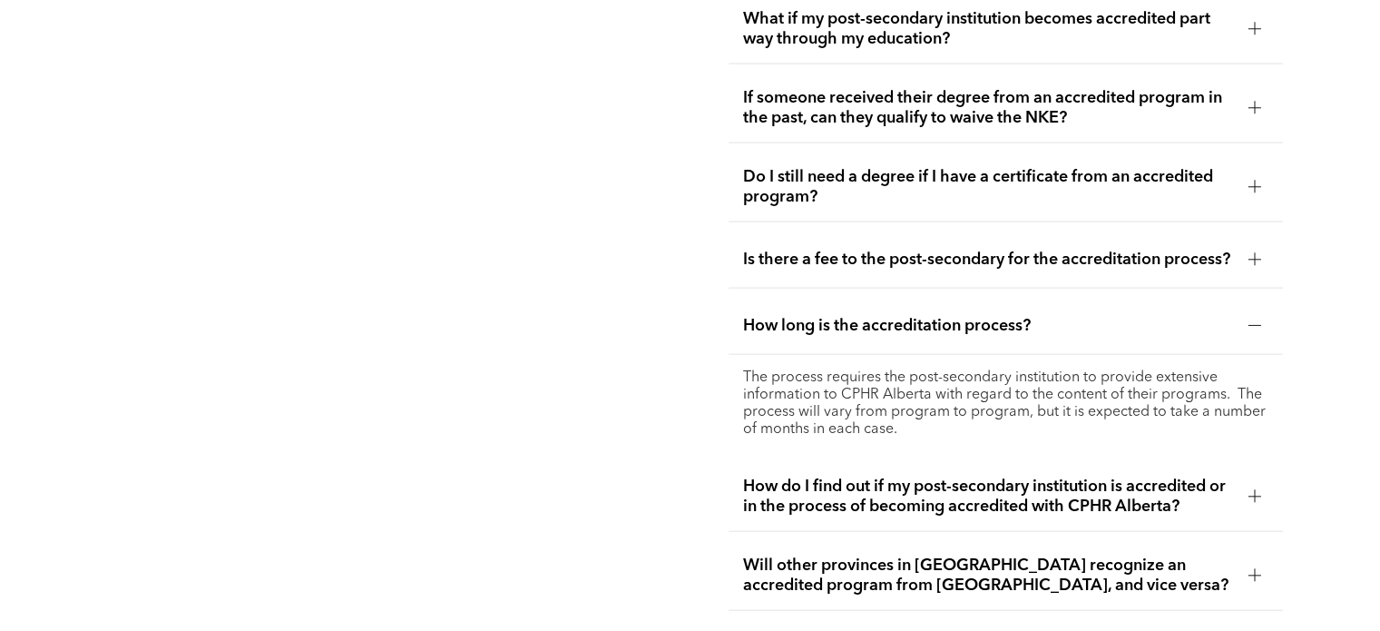
click at [799, 506] on span "How do I find out if my post-secondary institution is accredited or in the proc…" at bounding box center [988, 496] width 490 height 40
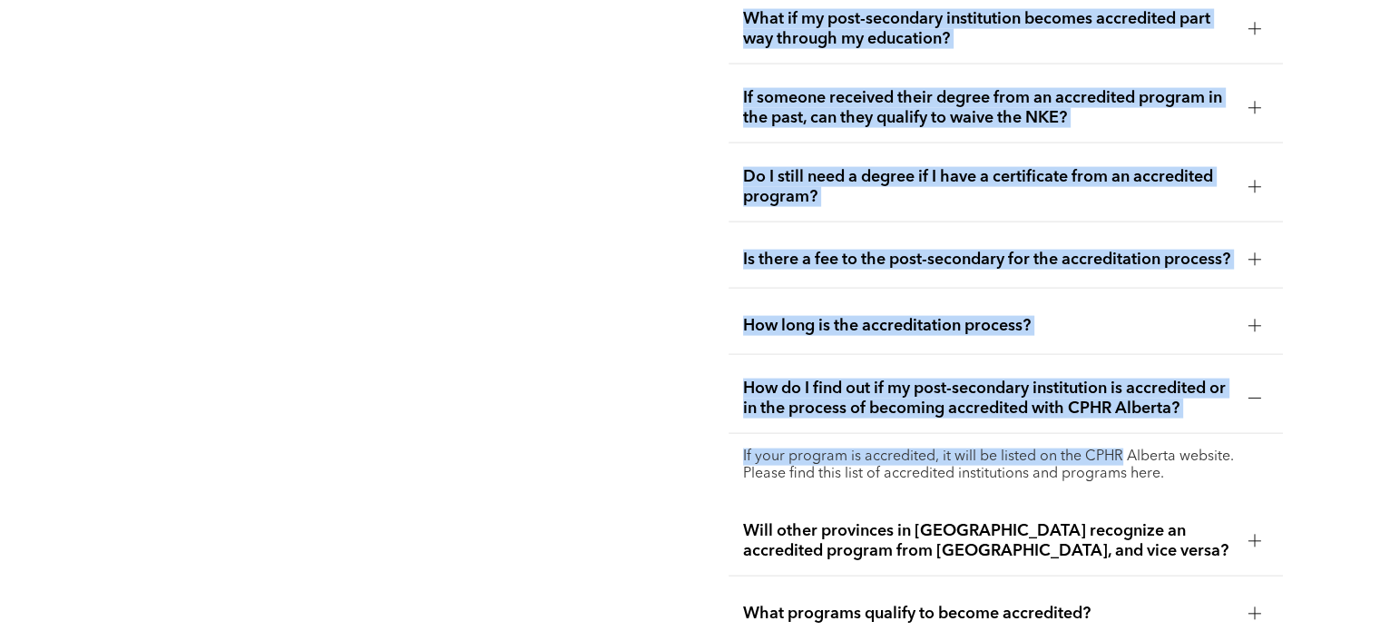
drag, startPoint x: 1119, startPoint y: 456, endPoint x: 457, endPoint y: 435, distance: 661.9
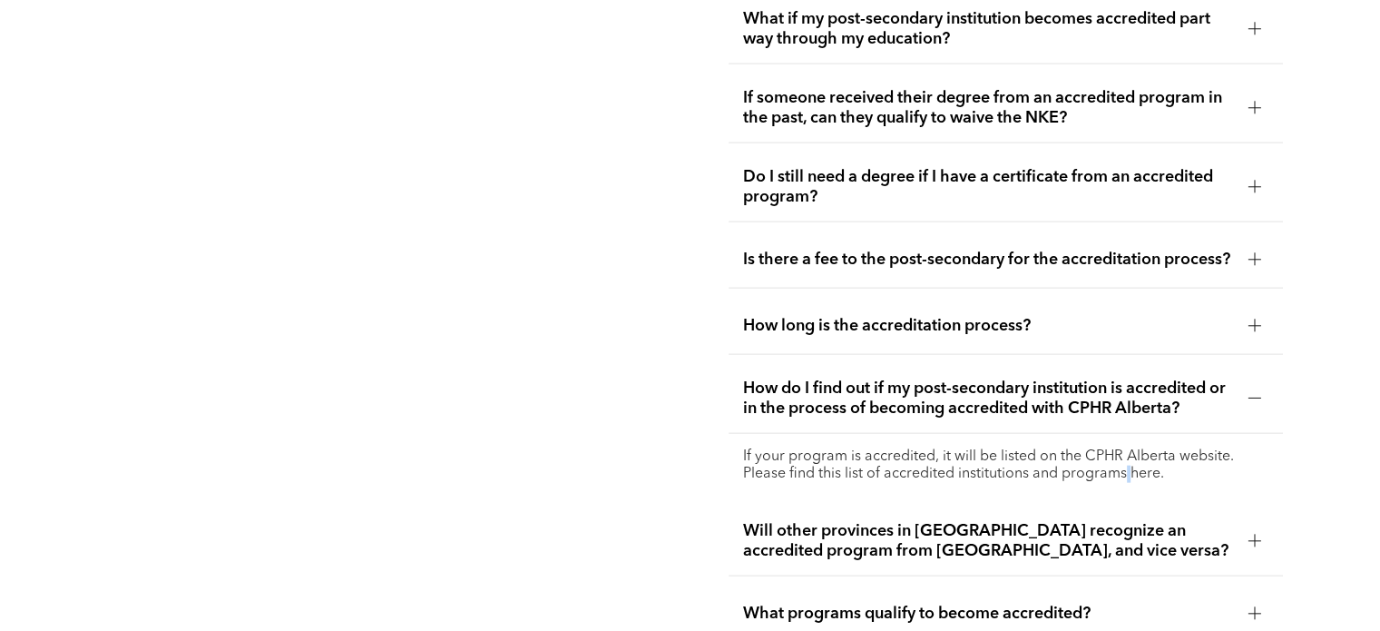
drag, startPoint x: 1101, startPoint y: 466, endPoint x: 1130, endPoint y: 470, distance: 29.3
click at [1130, 470] on p "If your program is accredited, it will be listed on the CPHR Alberta website. P…" at bounding box center [1005, 465] width 525 height 34
click at [1138, 466] on p "If your program is accredited, it will be listed on the CPHR Alberta website. P…" at bounding box center [1005, 465] width 525 height 34
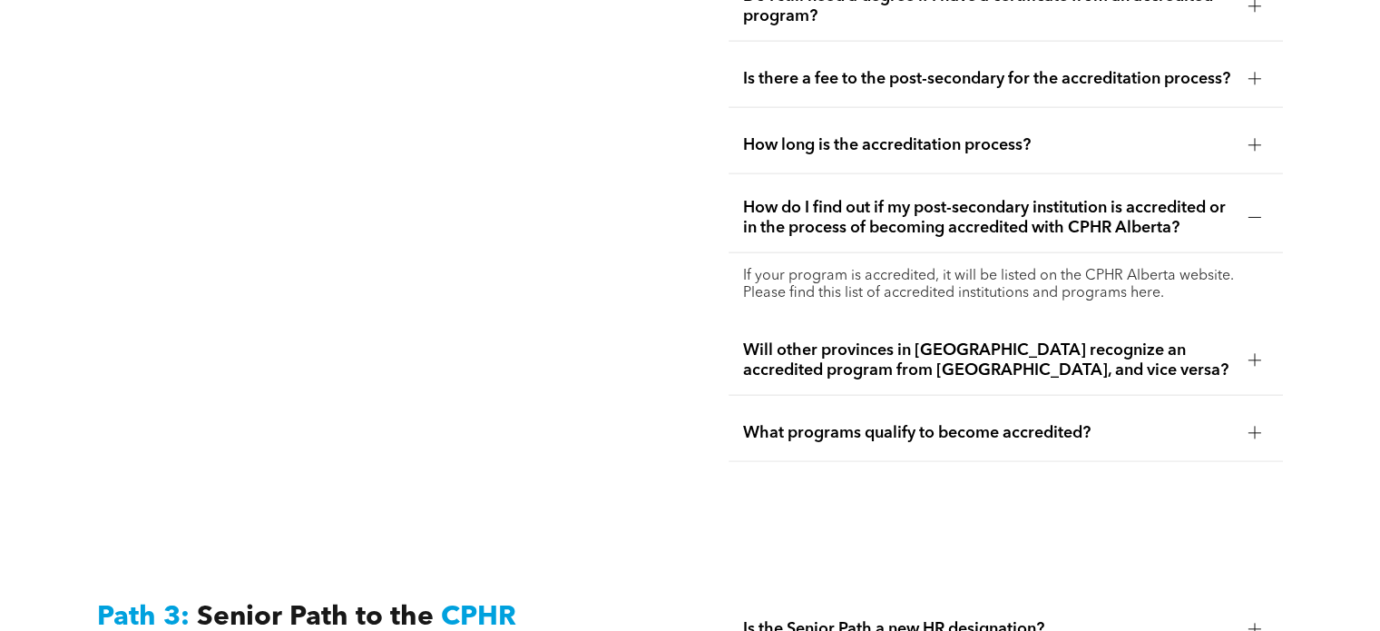
scroll to position [4065, 0]
click at [976, 364] on span "Will other provinces in Canada recognize an accredited program from Alberta, an…" at bounding box center [988, 359] width 490 height 40
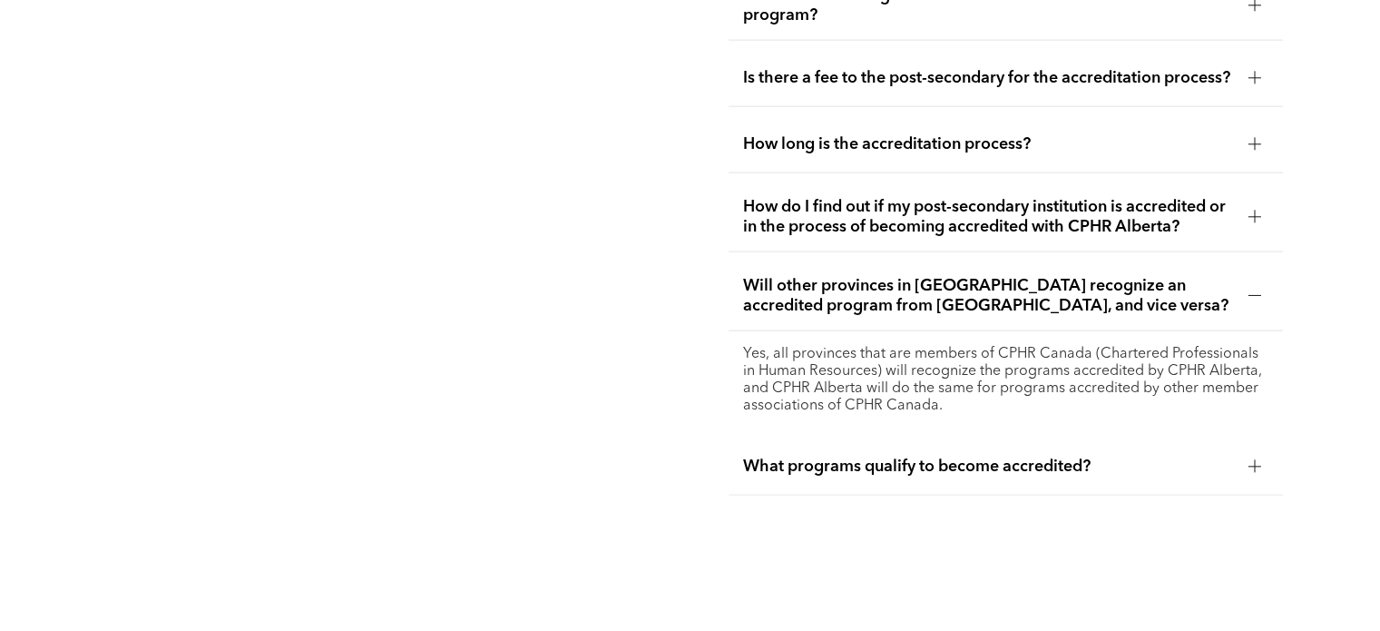
click at [760, 456] on span "What programs qualify to become accredited?" at bounding box center [988, 466] width 490 height 20
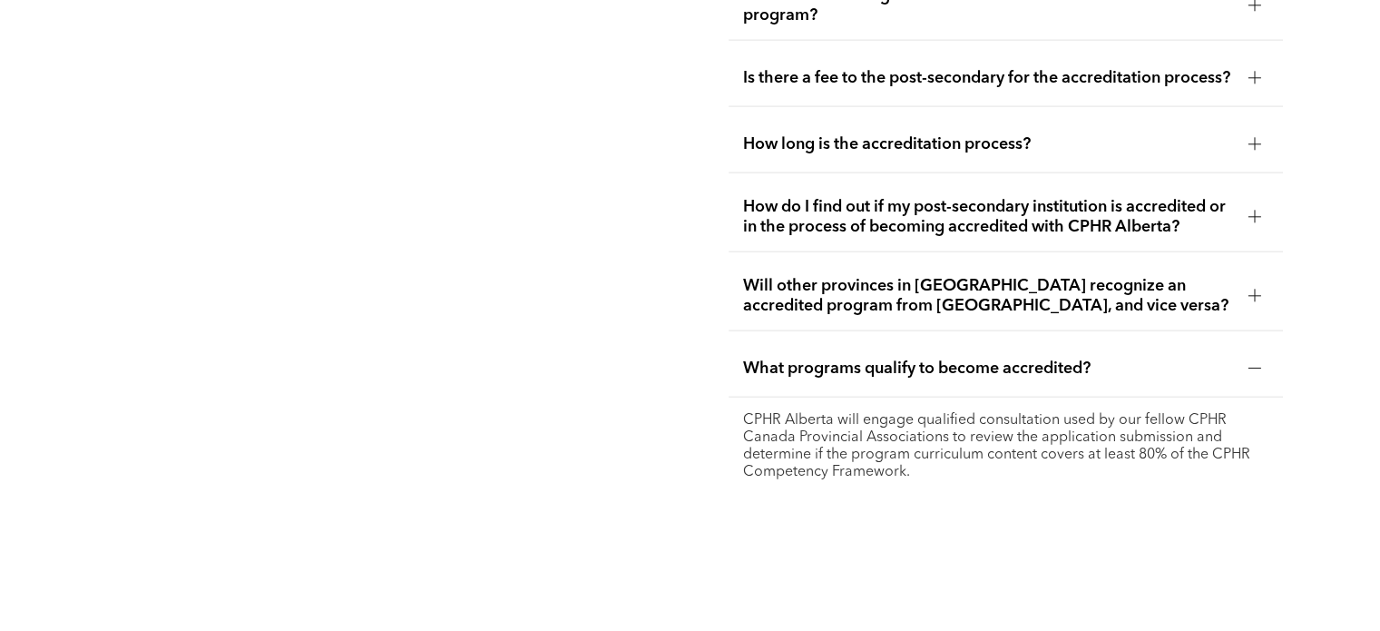
click at [838, 471] on p "CPHR Alberta will engage qualified consultation used by our fellow CPHR Canada …" at bounding box center [1005, 446] width 525 height 69
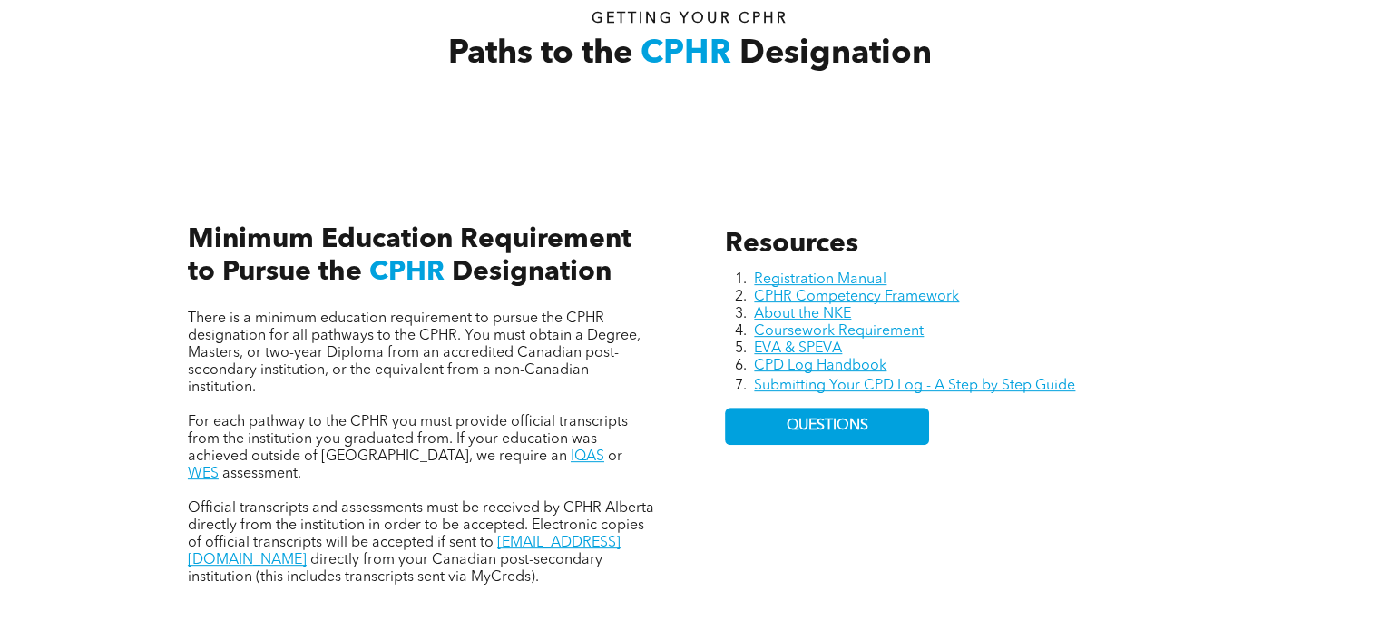
scroll to position [726, 0]
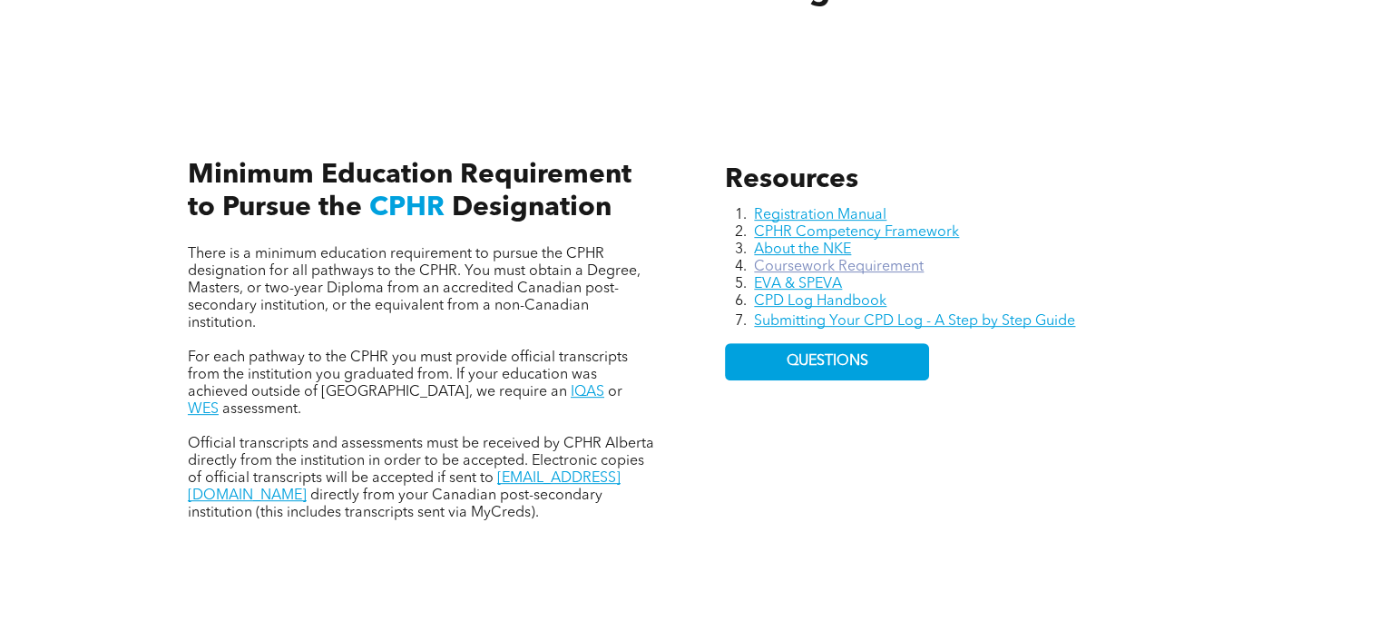
click at [854, 260] on link "Coursework Requirement" at bounding box center [839, 267] width 170 height 15
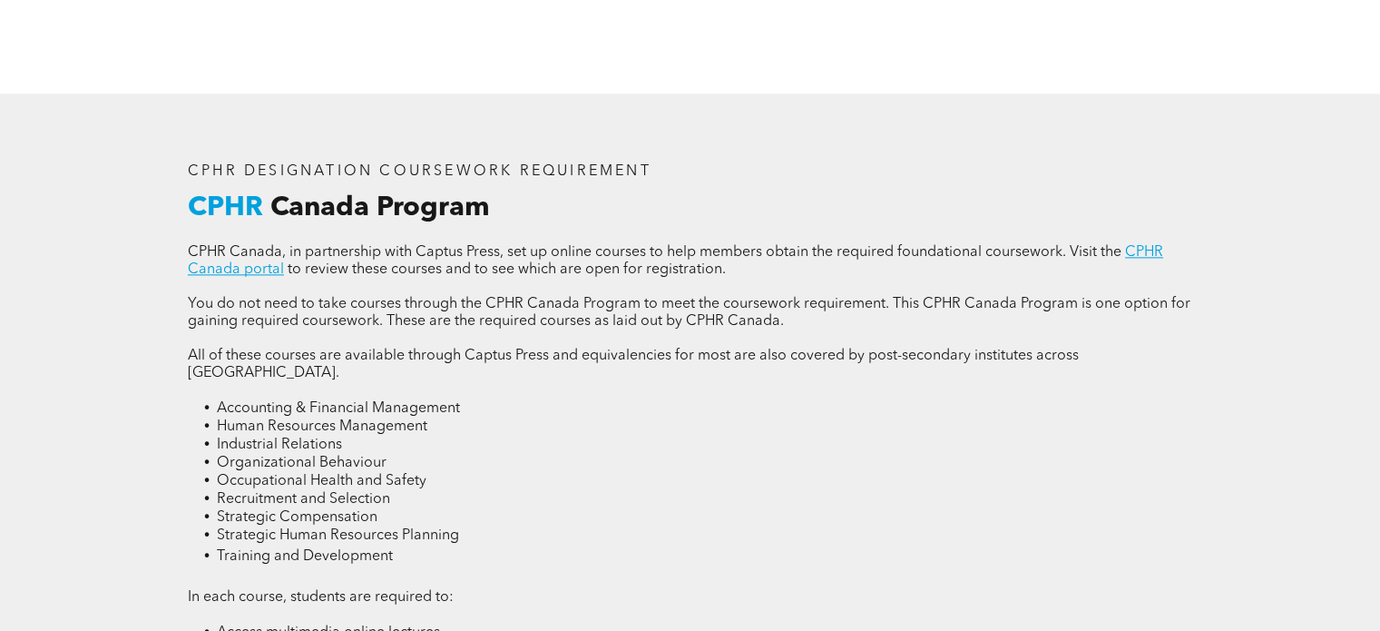
scroll to position [2269, 0]
click at [239, 280] on p at bounding box center [690, 288] width 1005 height 17
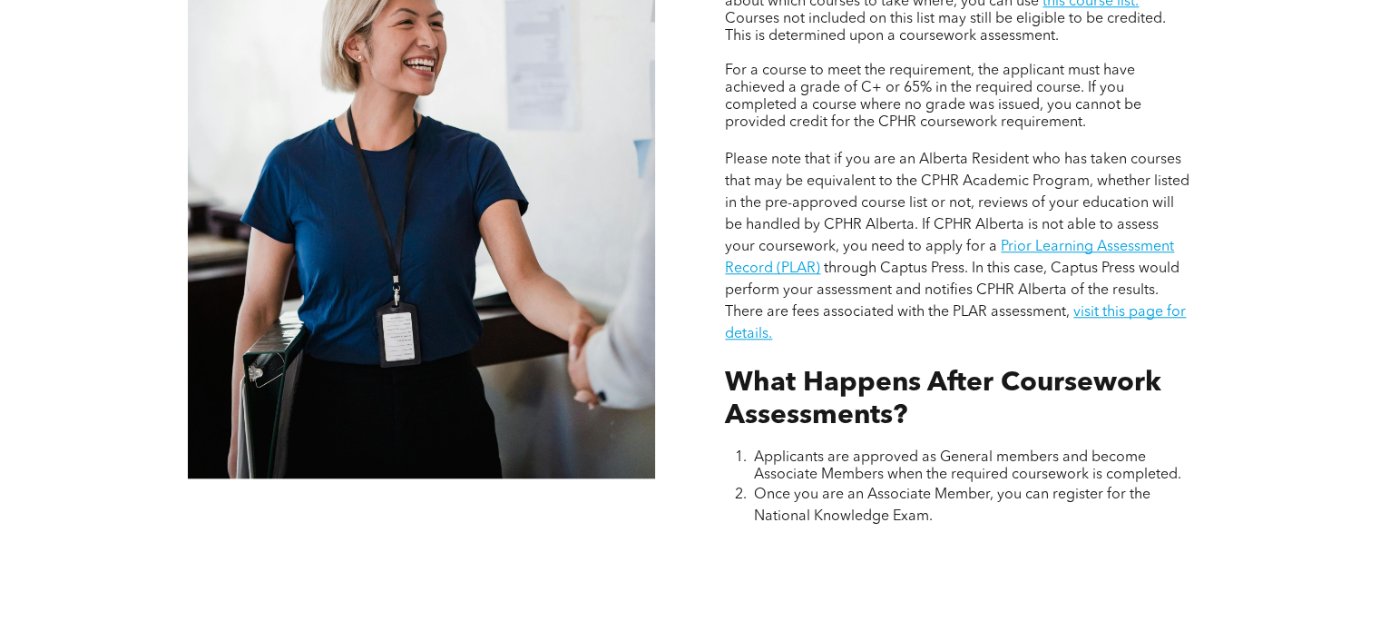
scroll to position [1815, 0]
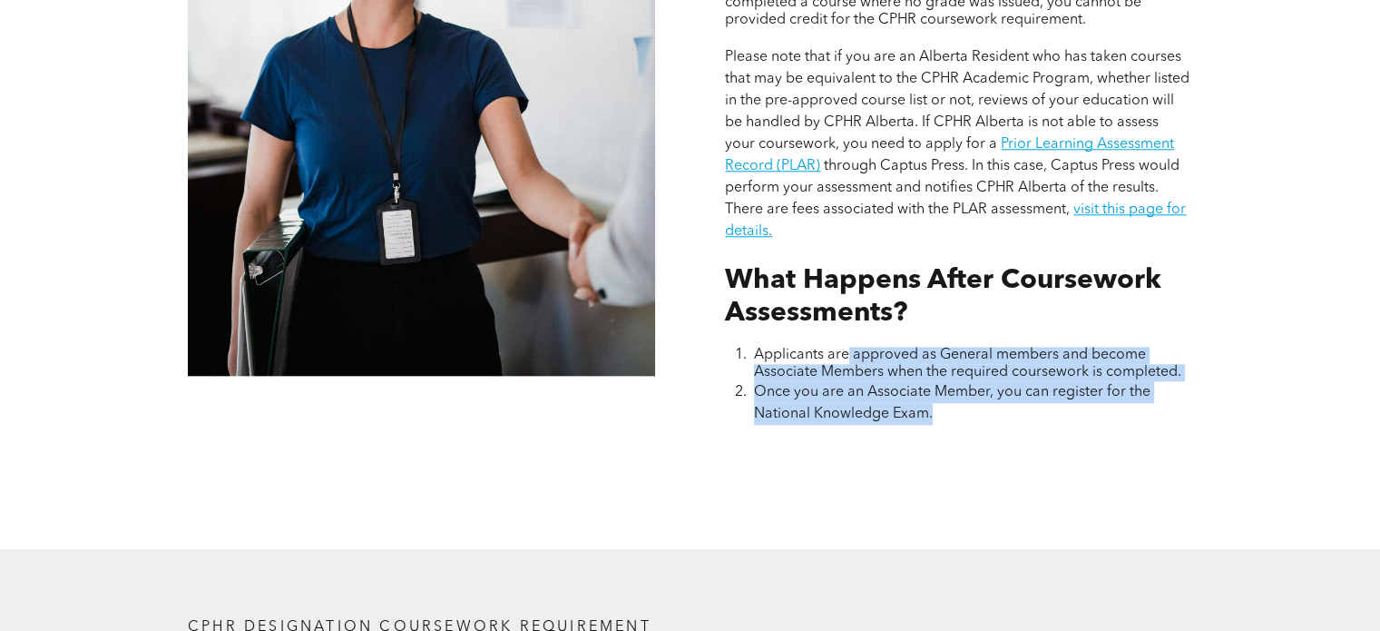
drag, startPoint x: 848, startPoint y: 336, endPoint x: 1118, endPoint y: 387, distance: 274.4
click at [1118, 387] on ol "Applicants are approved as General members and become Associate Members when th…" at bounding box center [958, 386] width 467 height 78
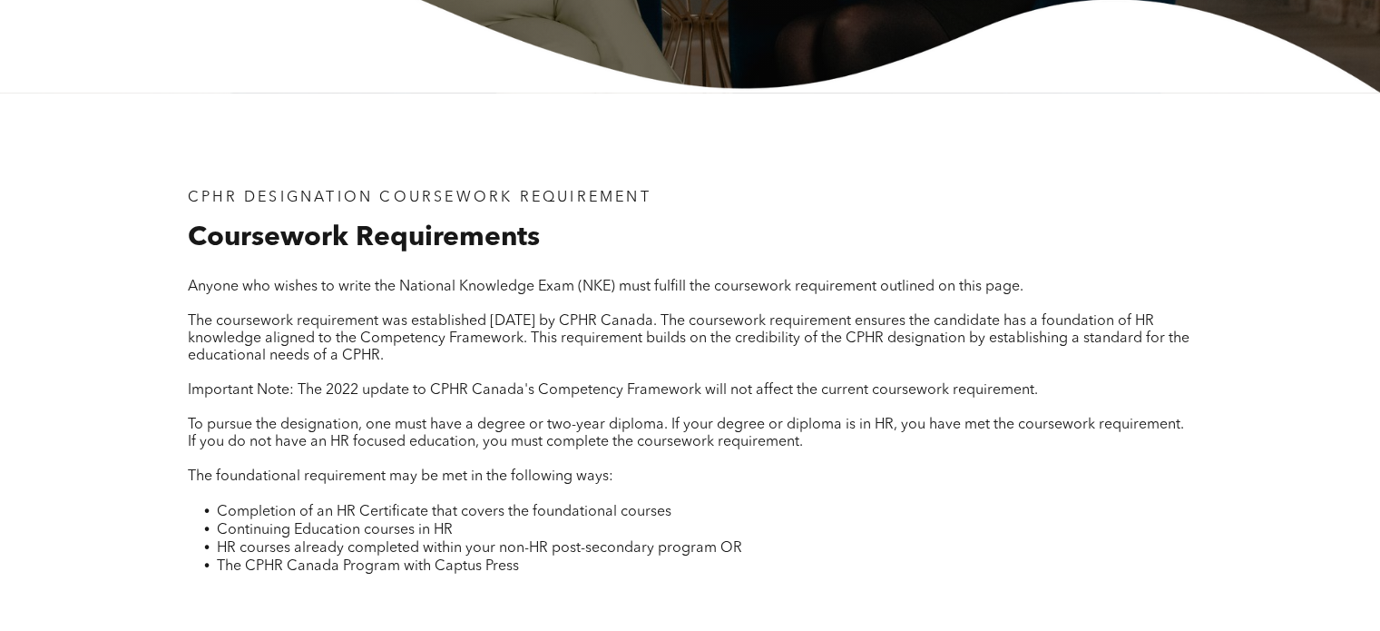
scroll to position [91, 0]
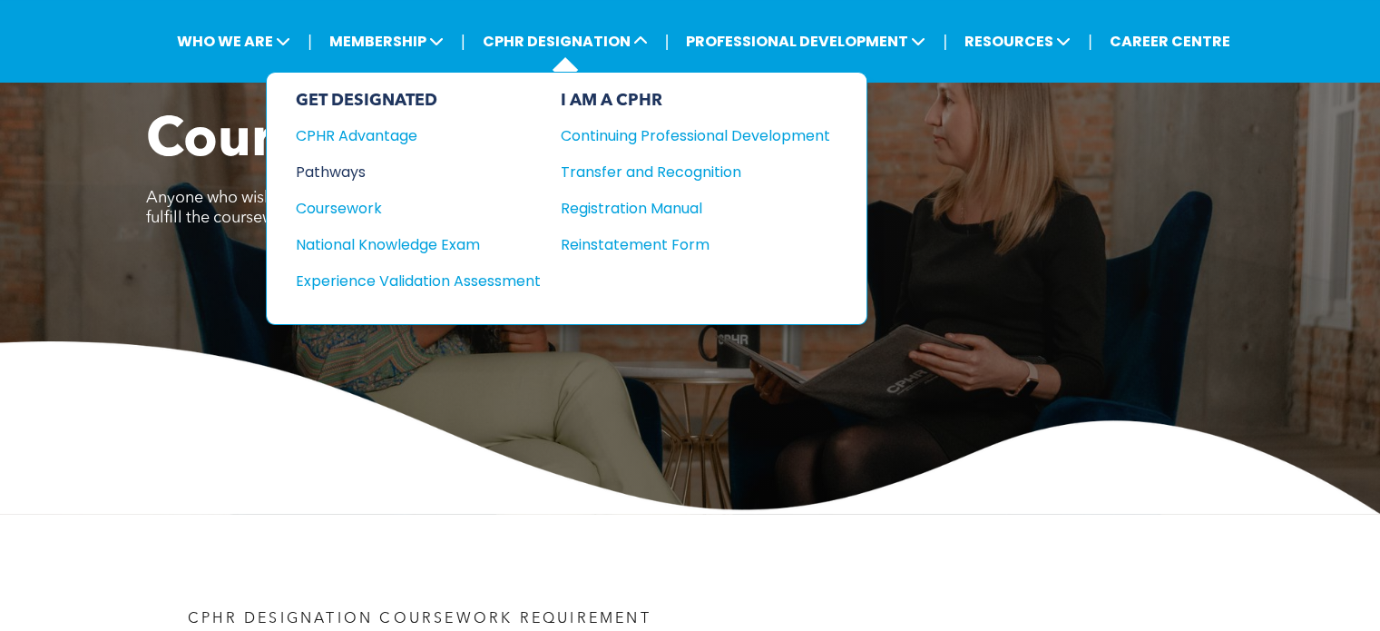
click at [351, 169] on div "Pathways" at bounding box center [406, 172] width 221 height 23
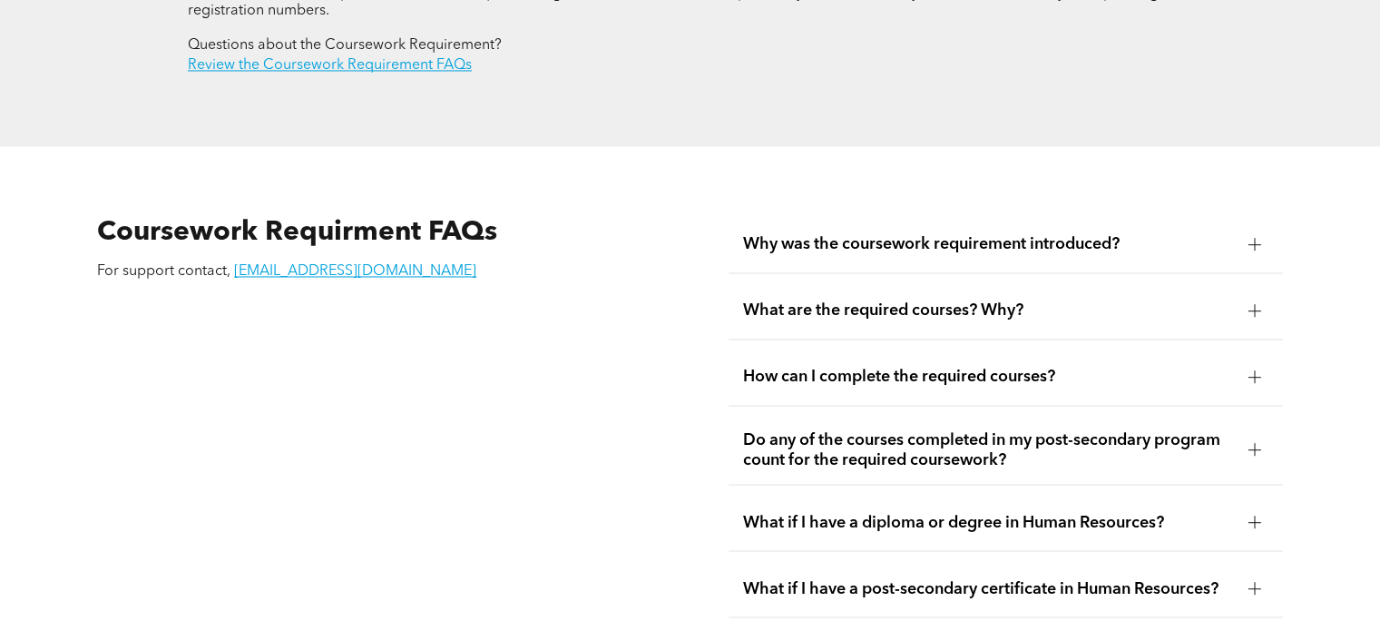
scroll to position [2937, 0]
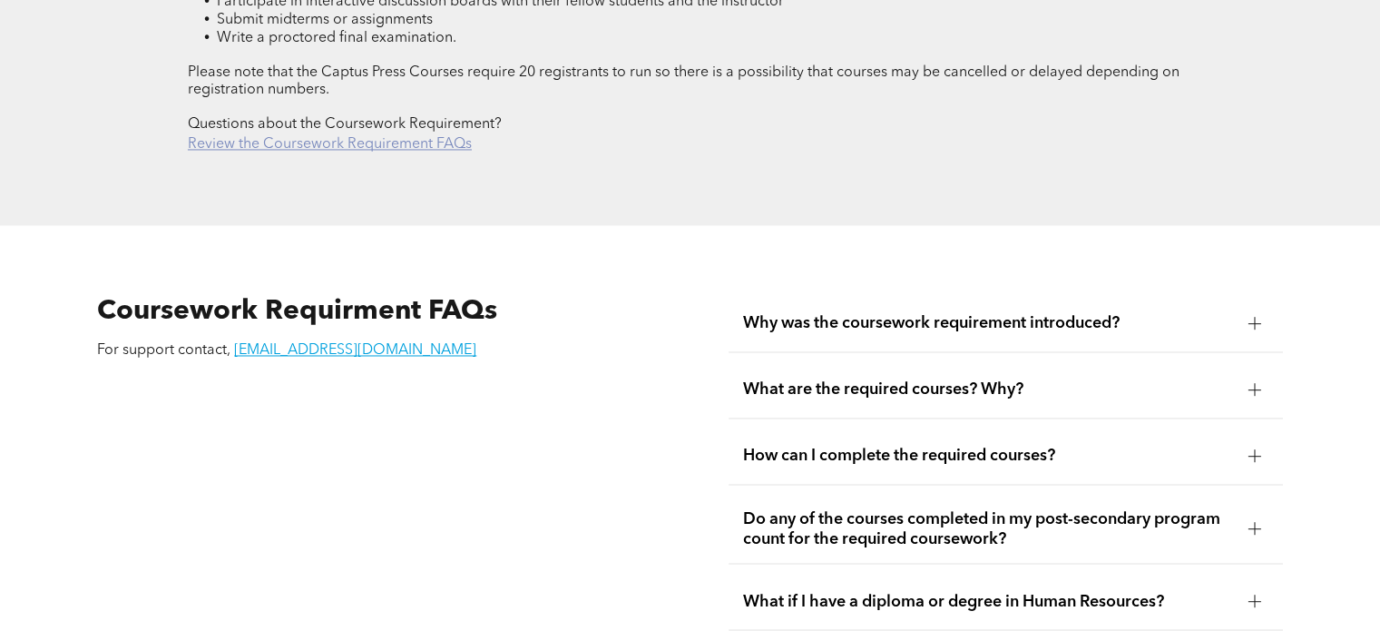
click at [408, 137] on link "Review the Coursework Requirement FAQs" at bounding box center [330, 144] width 284 height 15
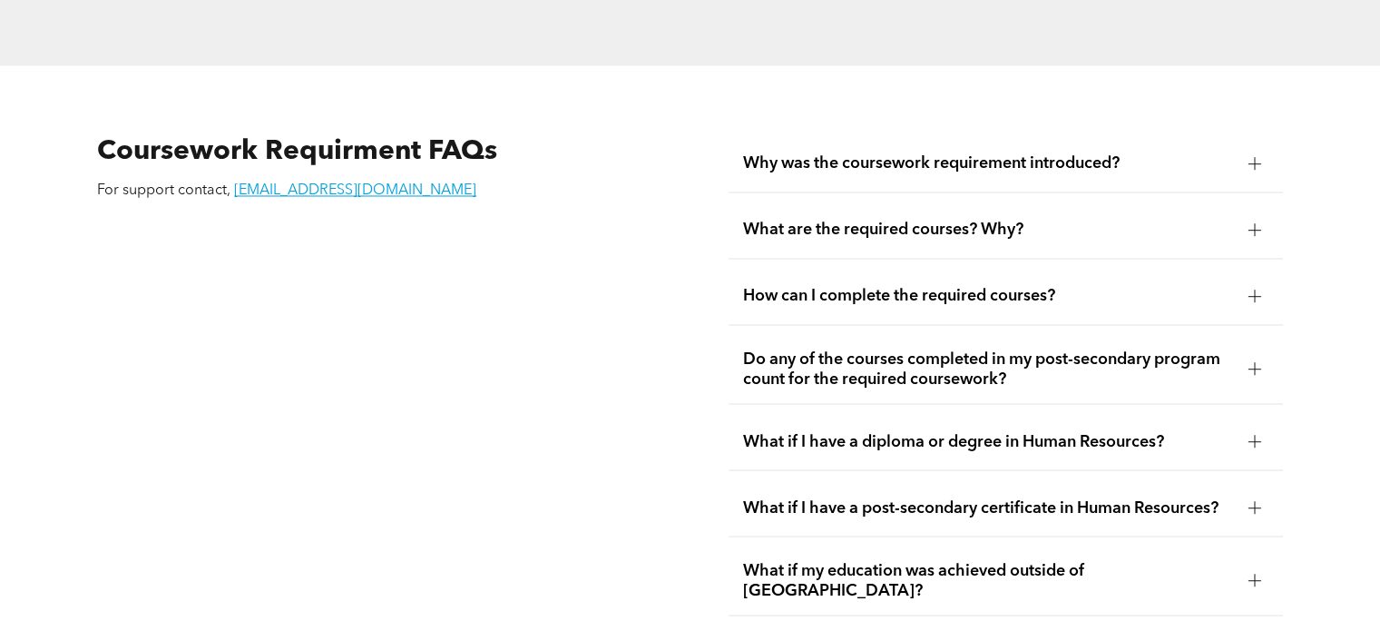
scroll to position [3119, 0]
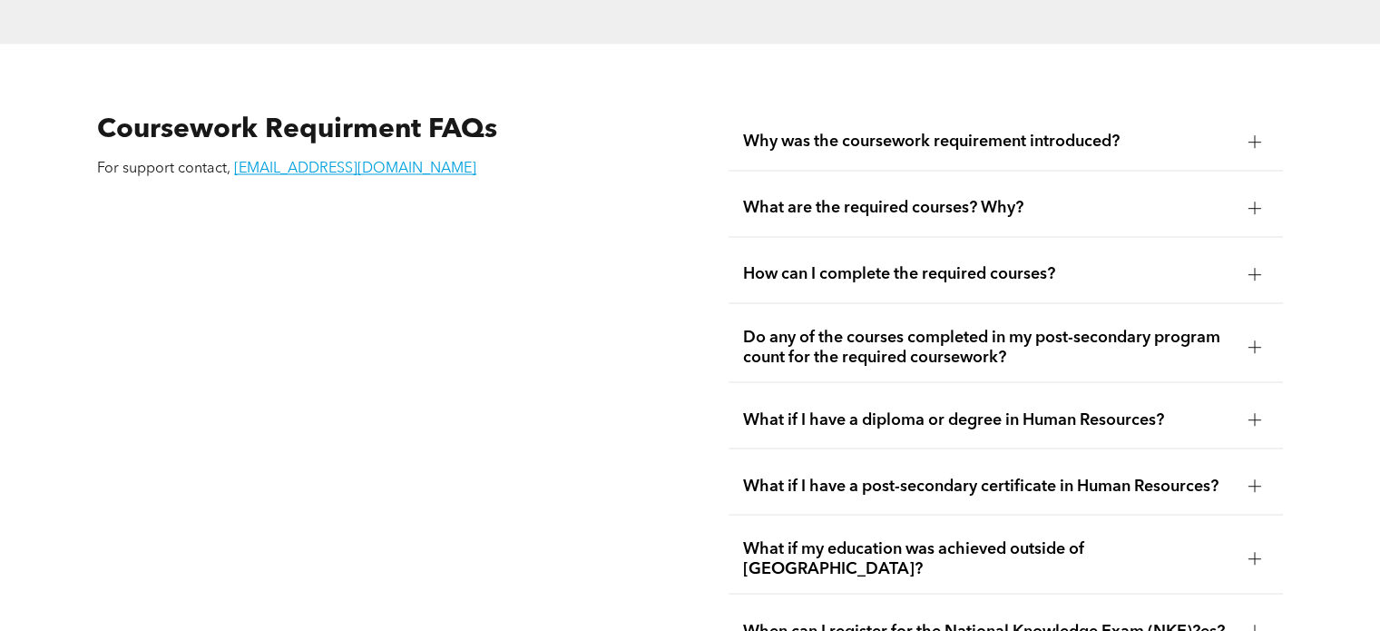
click at [826, 180] on div "What are the required courses? Why?" at bounding box center [1006, 208] width 554 height 57
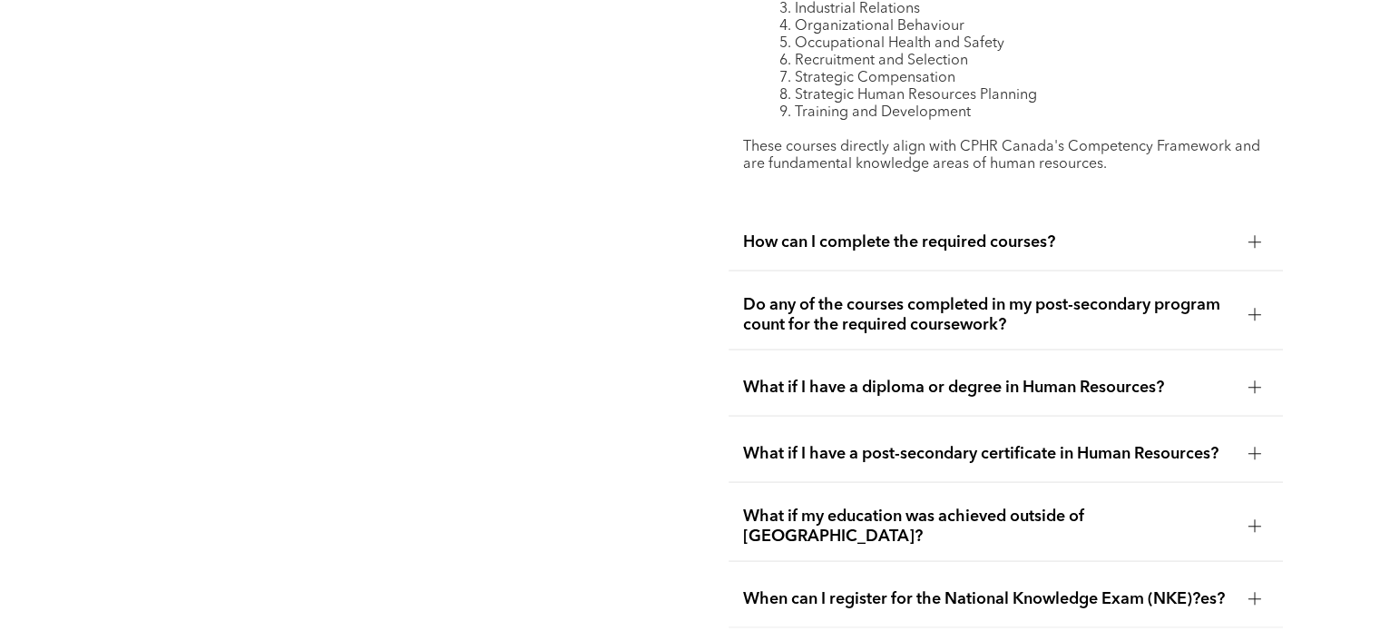
scroll to position [3482, 0]
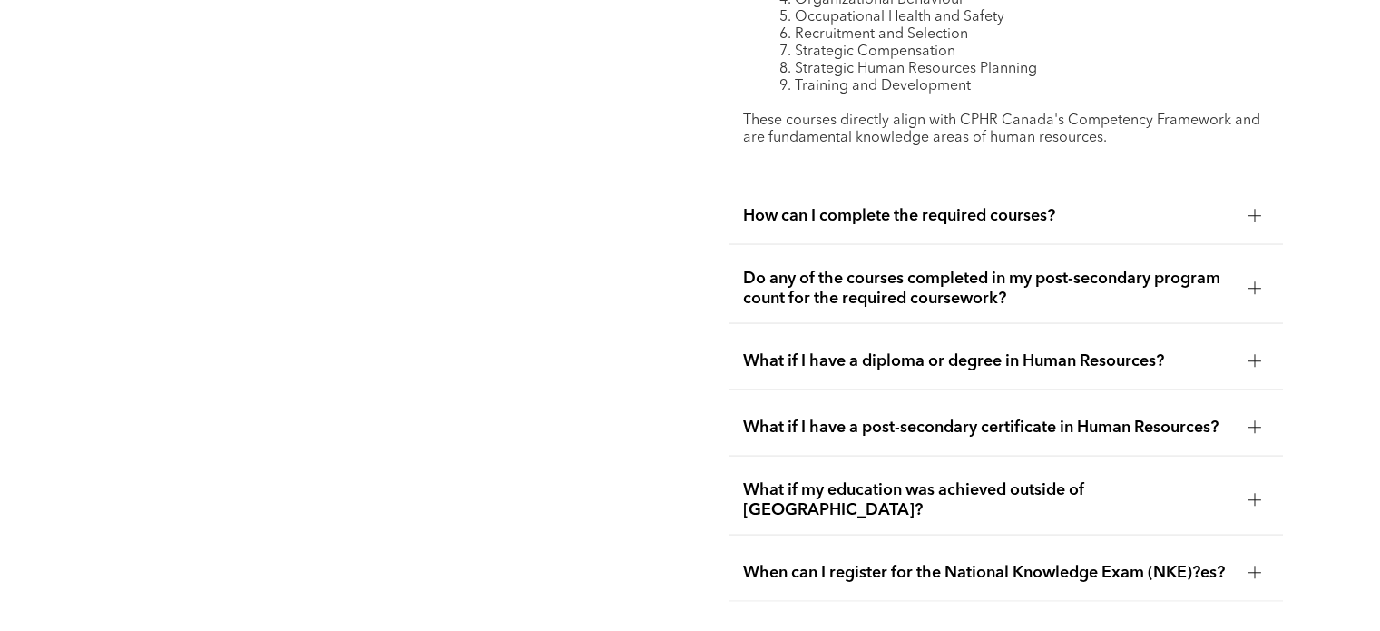
click at [858, 466] on div "What if my education was achieved outside of [GEOGRAPHIC_DATA]?" at bounding box center [1006, 501] width 554 height 70
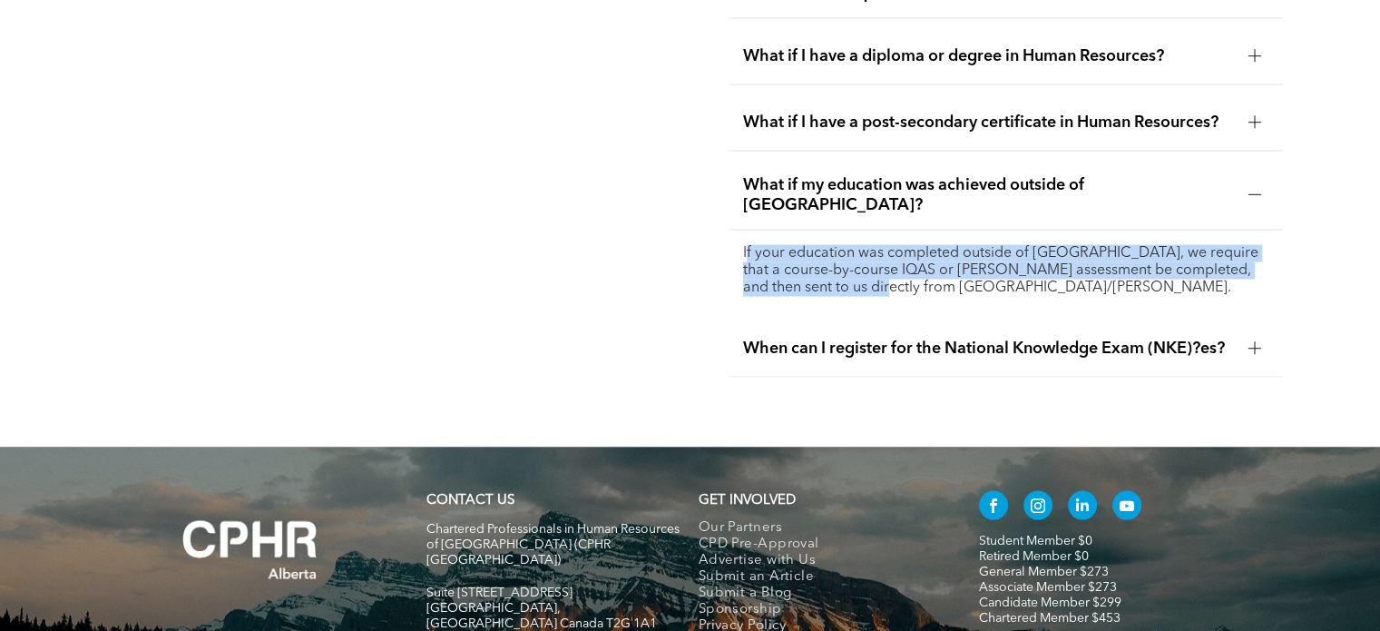
drag, startPoint x: 746, startPoint y: 203, endPoint x: 1013, endPoint y: 227, distance: 267.8
click at [1013, 245] on p "If your education was completed outside of [GEOGRAPHIC_DATA], we require that a…" at bounding box center [1005, 271] width 525 height 52
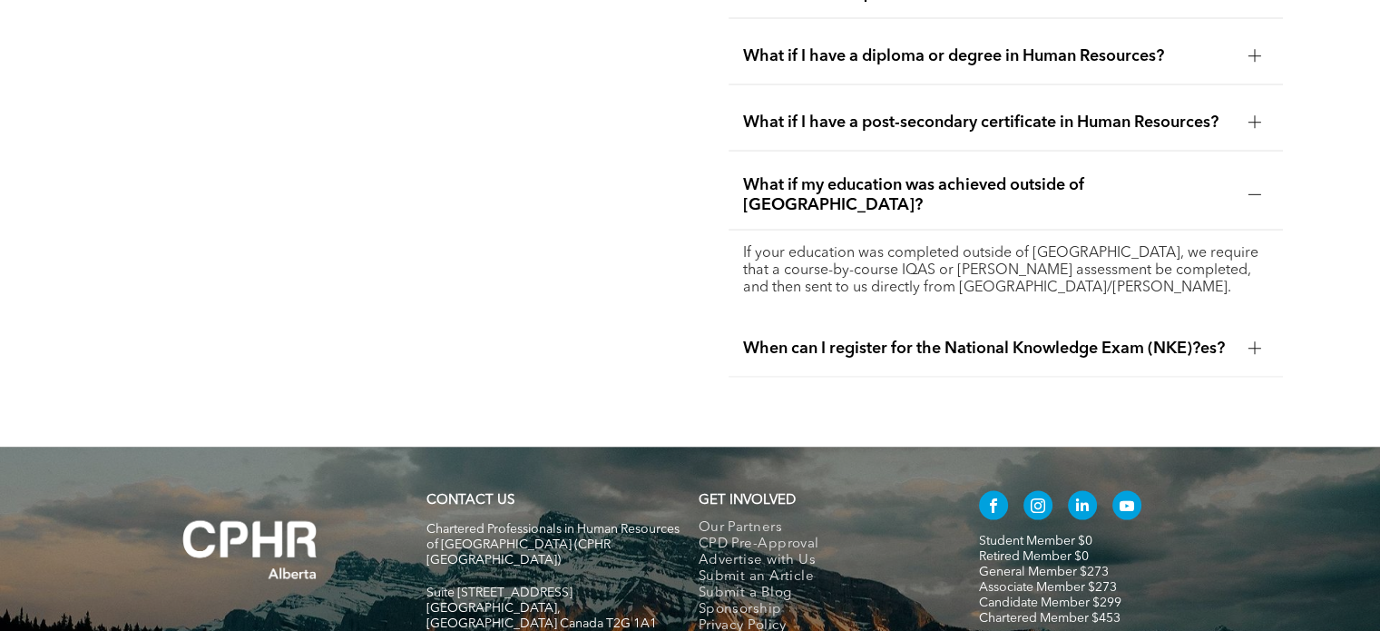
click at [540, 279] on div "Coursework Requirment FAQs For support contact, [EMAIL_ADDRESS][DOMAIN_NAME]" at bounding box center [374, 64] width 583 height 656
drag, startPoint x: 818, startPoint y: 230, endPoint x: 570, endPoint y: 278, distance: 252.4
click at [570, 278] on div "Coursework Requirment FAQs For support contact, [EMAIL_ADDRESS][DOMAIN_NAME]" at bounding box center [374, 64] width 583 height 656
drag, startPoint x: 812, startPoint y: 210, endPoint x: 850, endPoint y: 212, distance: 38.2
click at [850, 245] on p "If your education was completed outside of [GEOGRAPHIC_DATA], we require that a…" at bounding box center [1005, 271] width 525 height 52
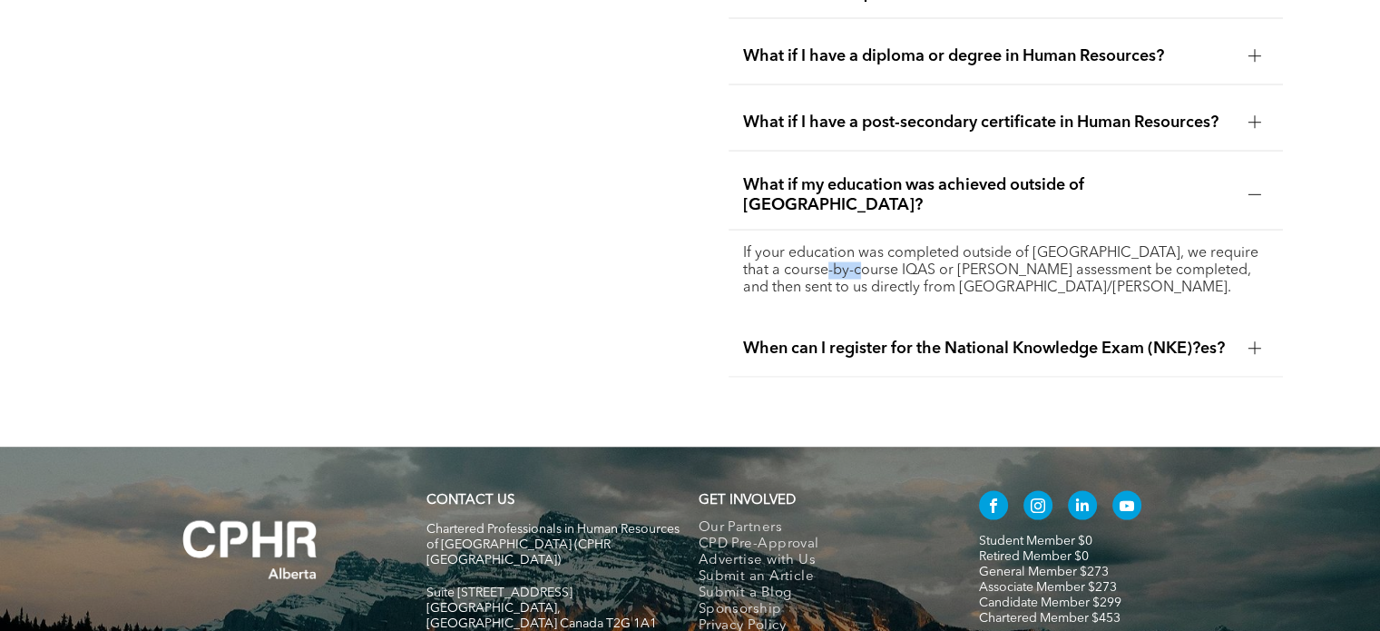
copy p "IQAS"
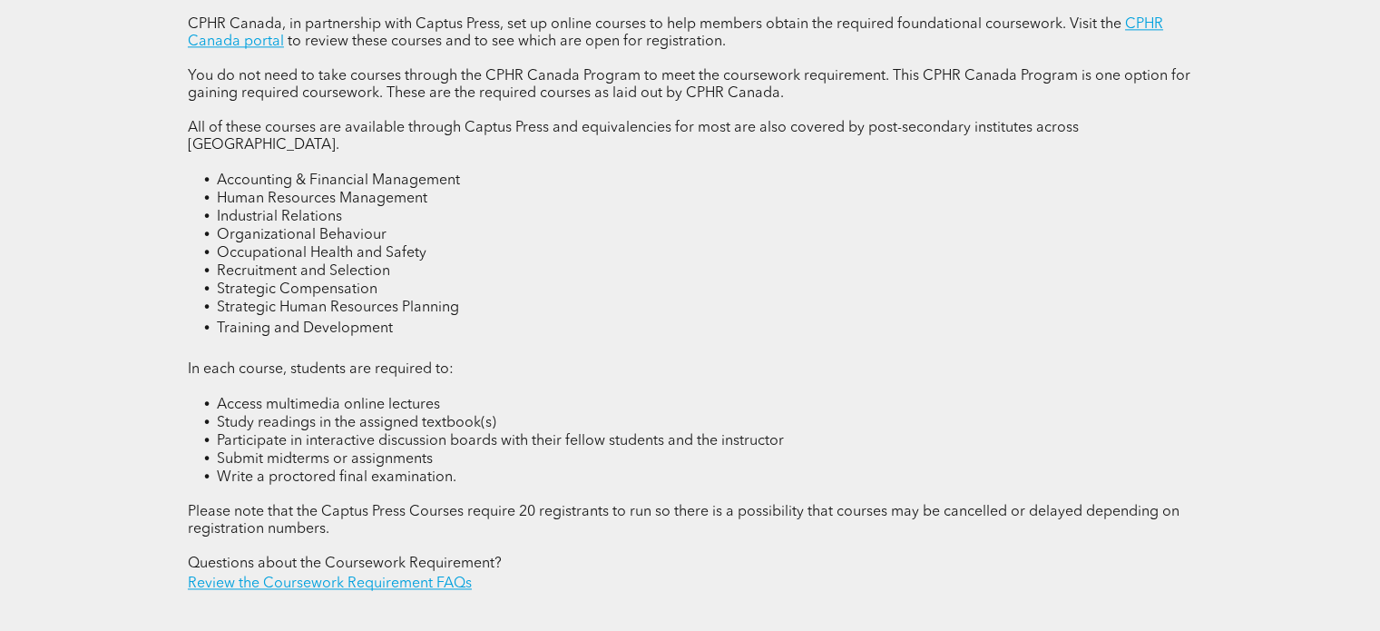
scroll to position [2484, 0]
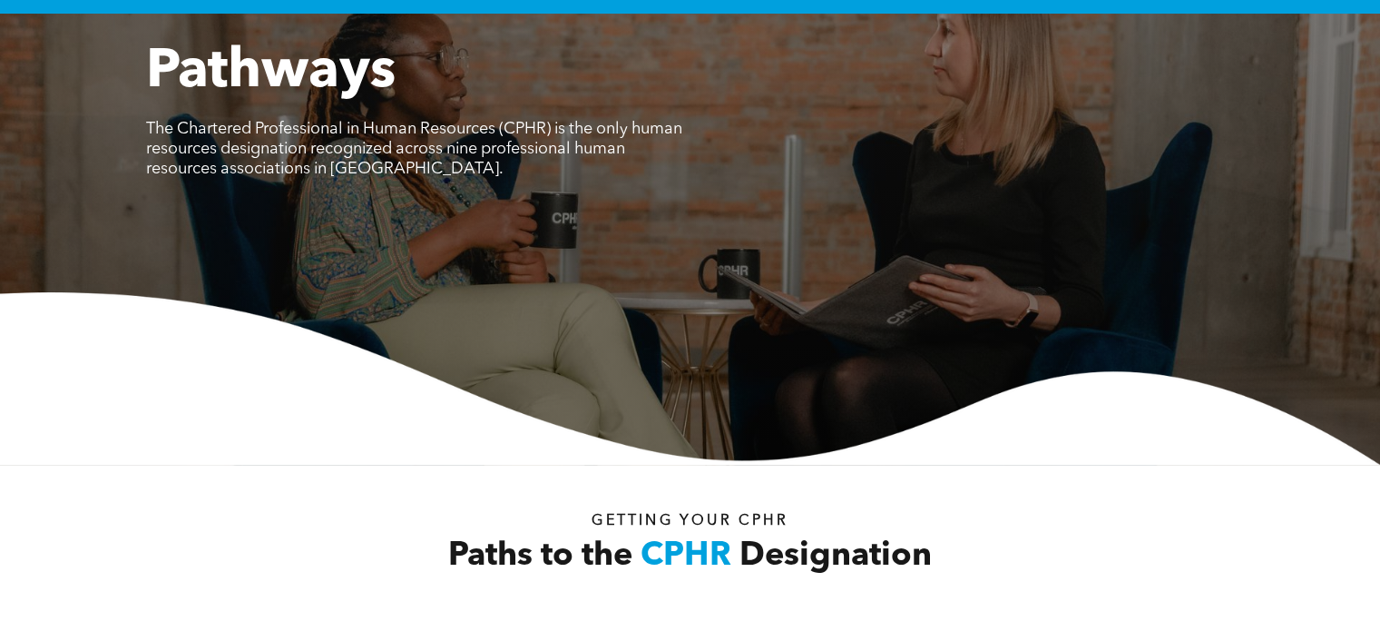
scroll to position [726, 0]
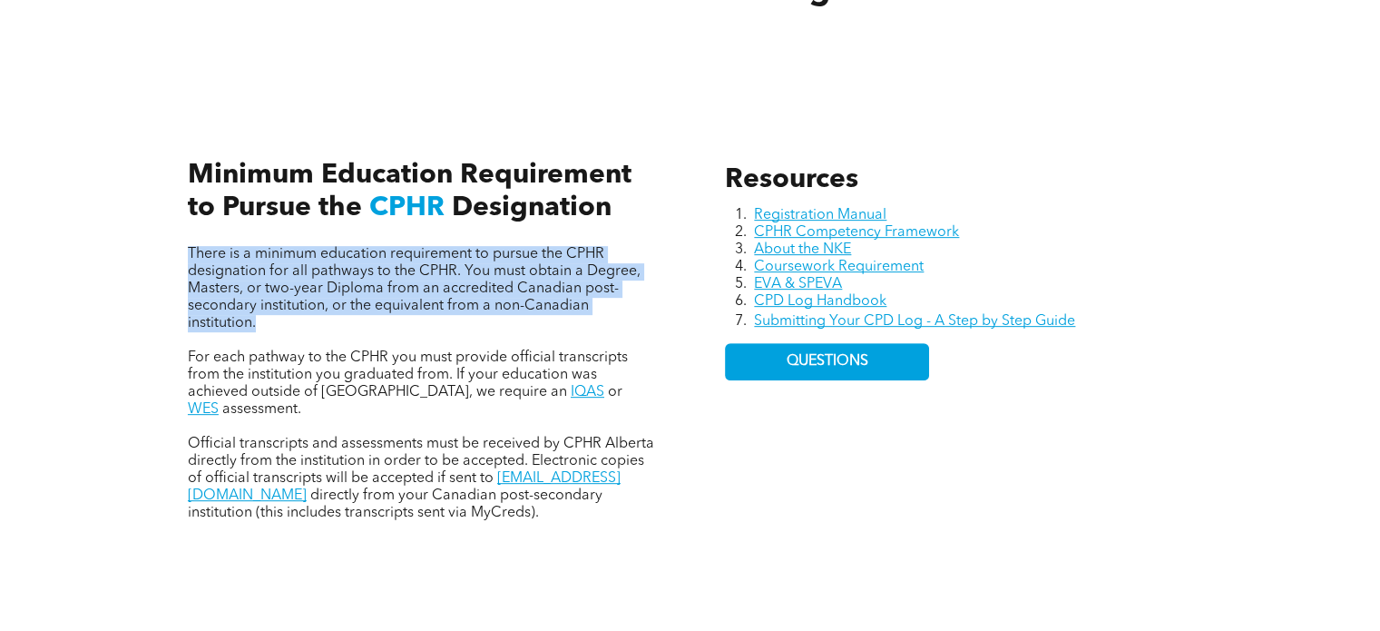
drag, startPoint x: 191, startPoint y: 250, endPoint x: 638, endPoint y: 313, distance: 451.7
click at [638, 313] on p "There is a minimum education requirement to pursue the CPHR designation for all…" at bounding box center [421, 289] width 467 height 86
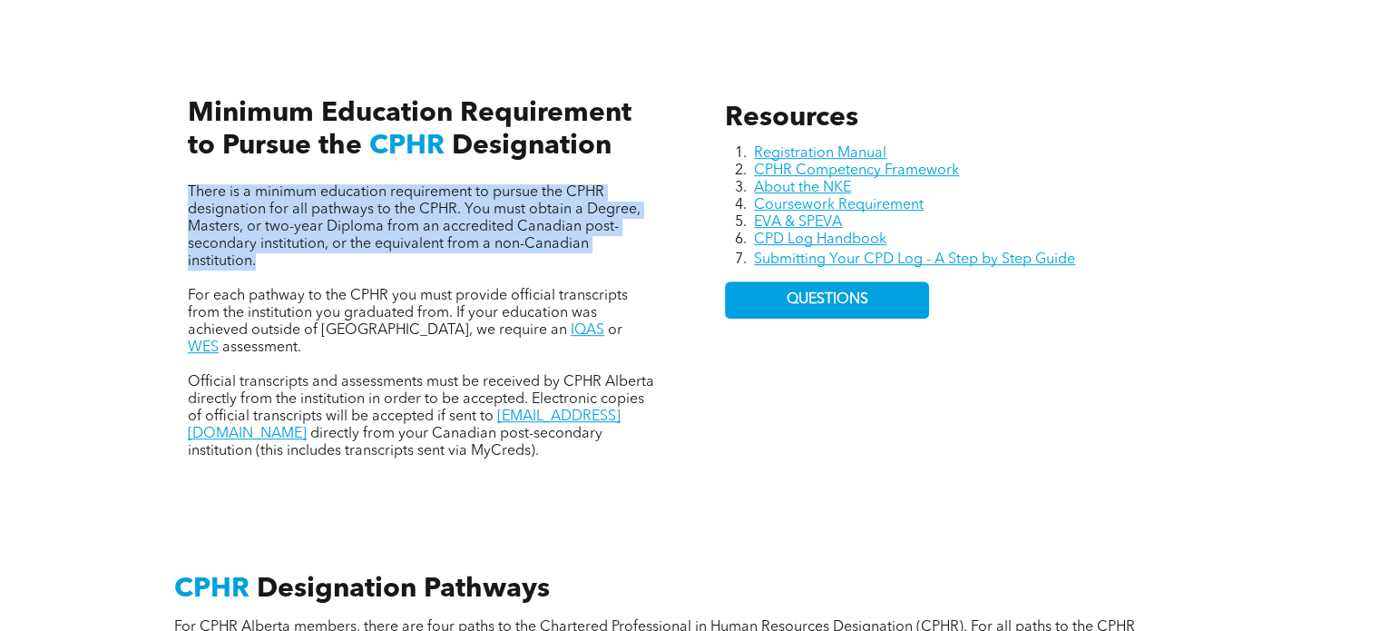
scroll to position [817, 0]
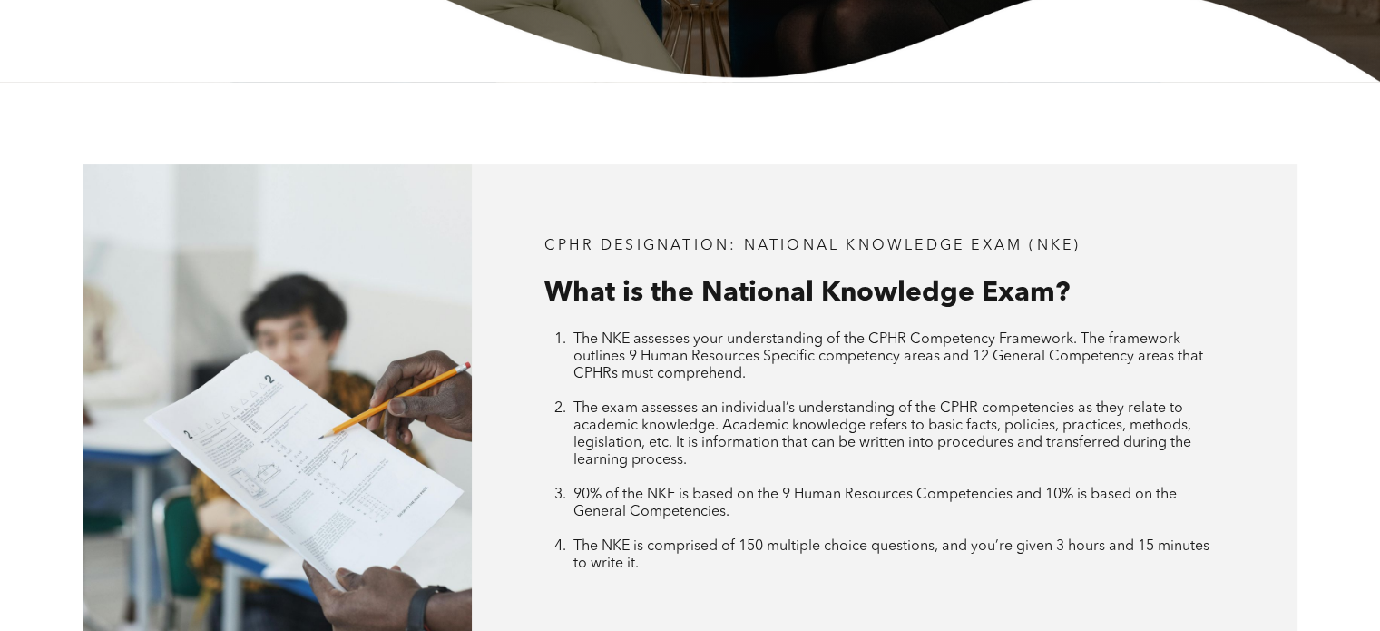
scroll to position [544, 0]
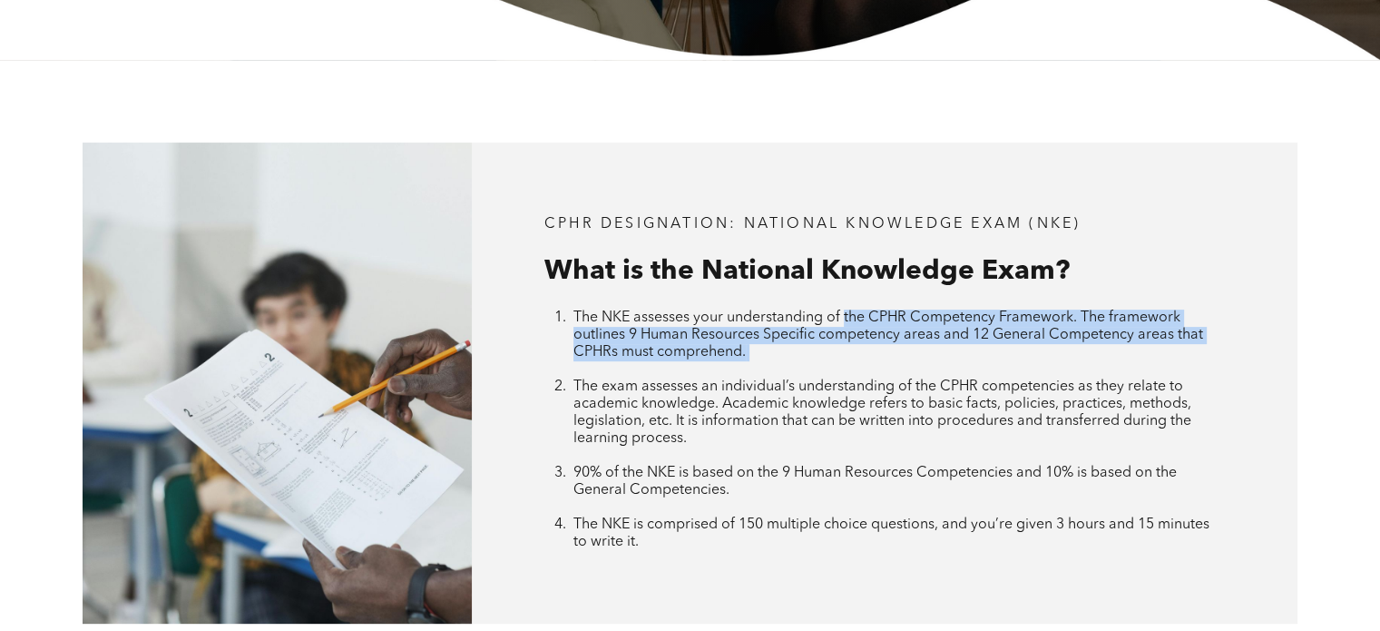
drag, startPoint x: 845, startPoint y: 308, endPoint x: 1101, endPoint y: 367, distance: 262.6
click at [1101, 367] on li "The NKE assesses your understanding of the CPHR Competency Framework. The frame…" at bounding box center [900, 343] width 652 height 69
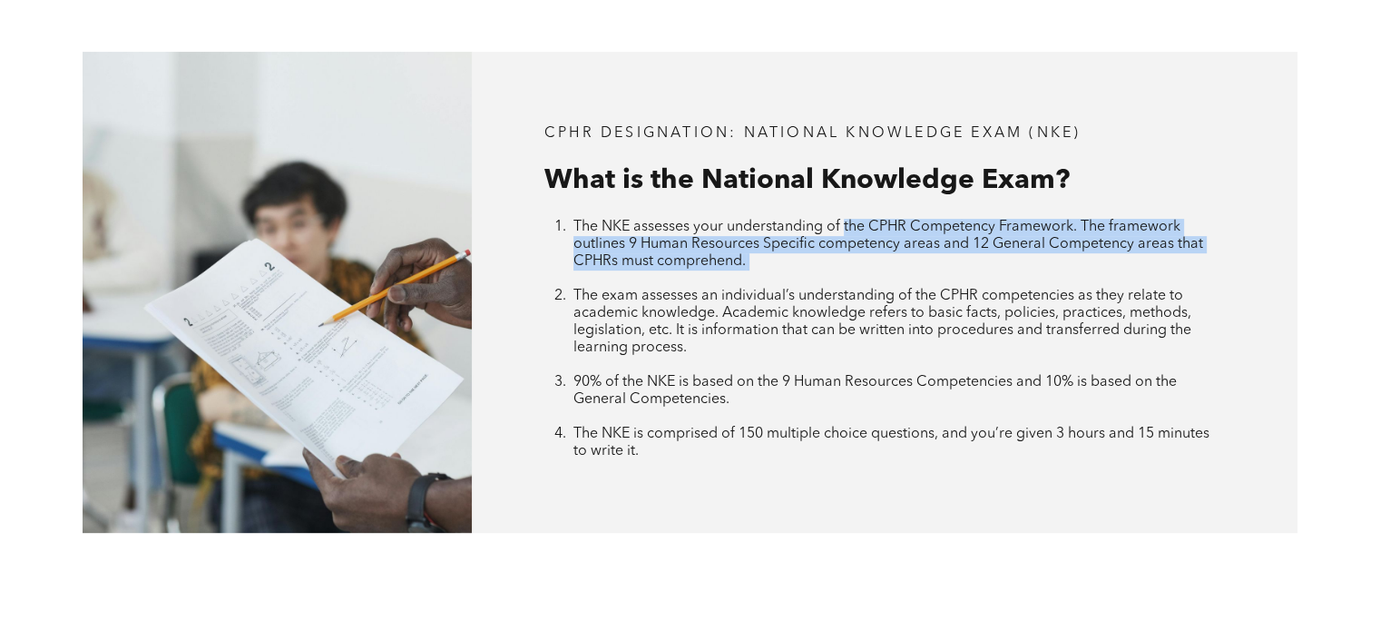
scroll to position [726, 0]
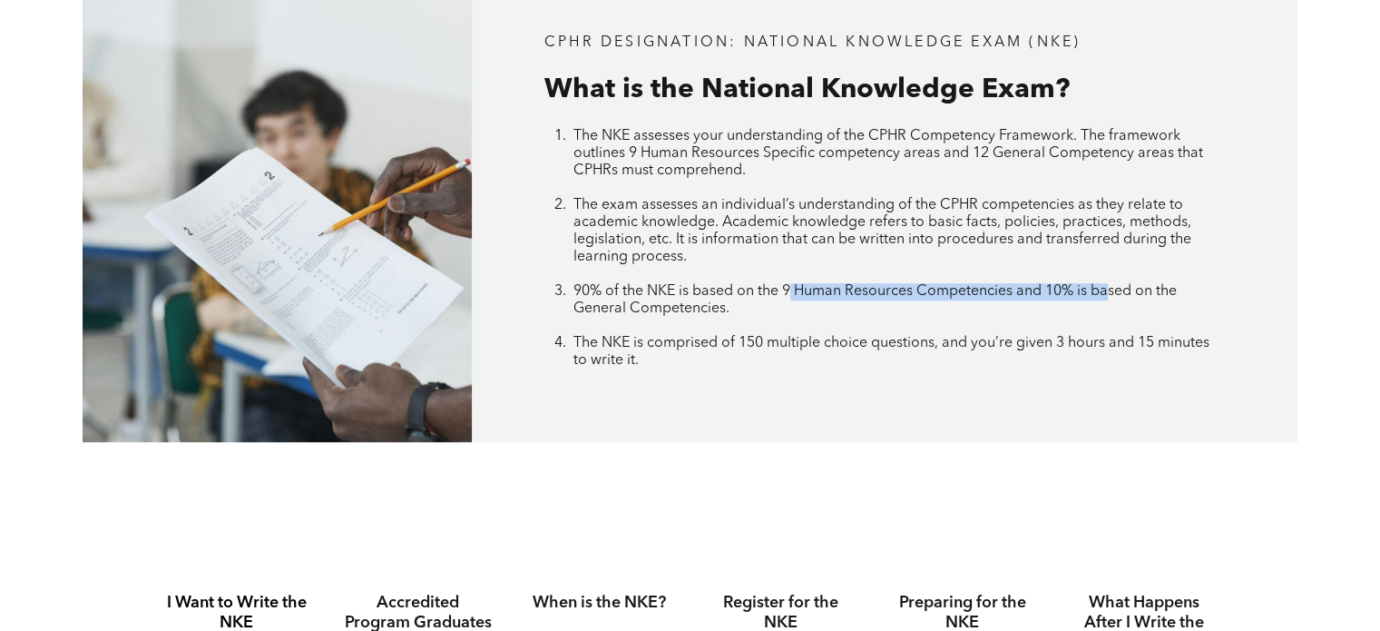
drag, startPoint x: 789, startPoint y: 288, endPoint x: 1108, endPoint y: 297, distance: 319.6
click at [1108, 297] on span "90% of the NKE is based on the 9 Human Resources Competencies and 10% is based …" at bounding box center [875, 300] width 603 height 32
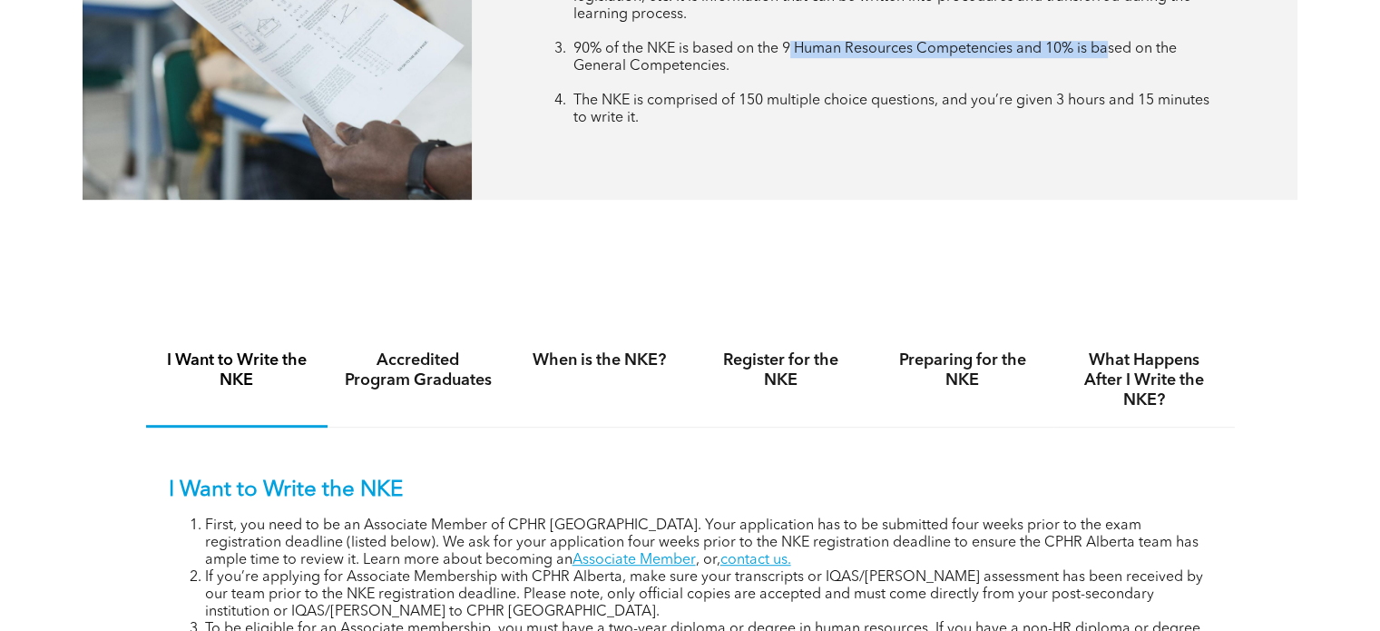
scroll to position [1089, 0]
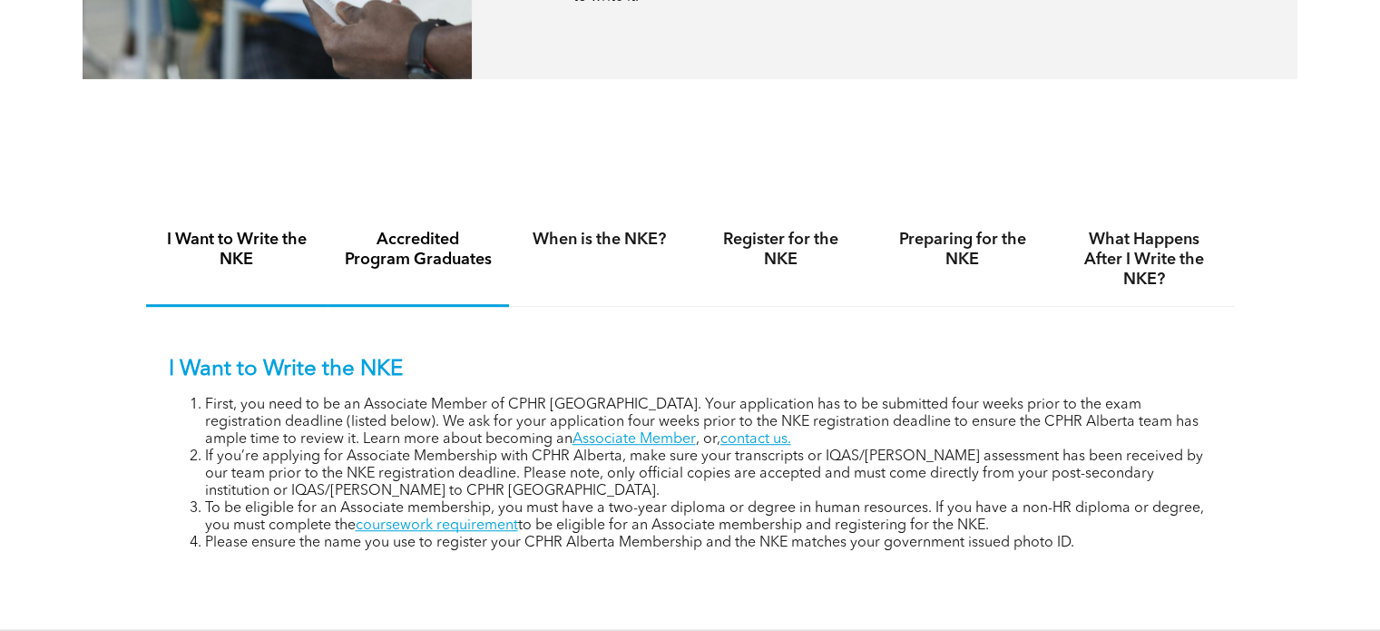
click at [370, 279] on div "Accredited Program Graduates" at bounding box center [418, 259] width 181 height 93
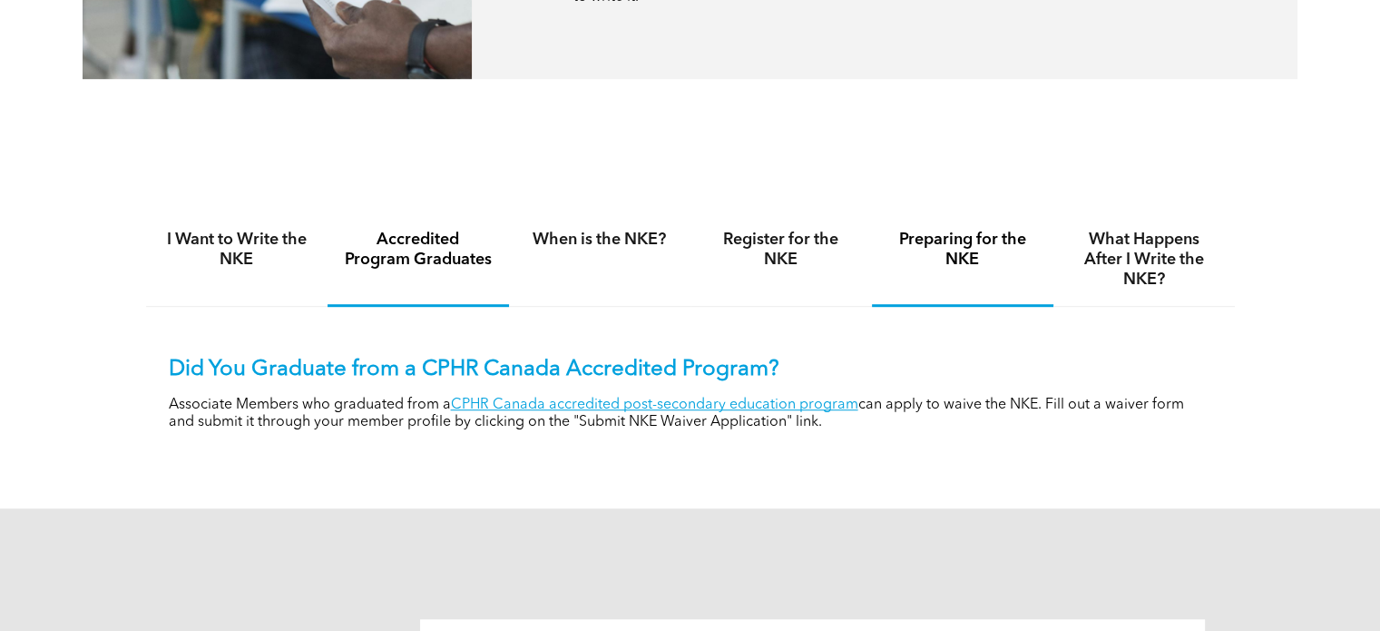
click at [1010, 239] on h4 "Preparing for the NKE" at bounding box center [962, 250] width 149 height 40
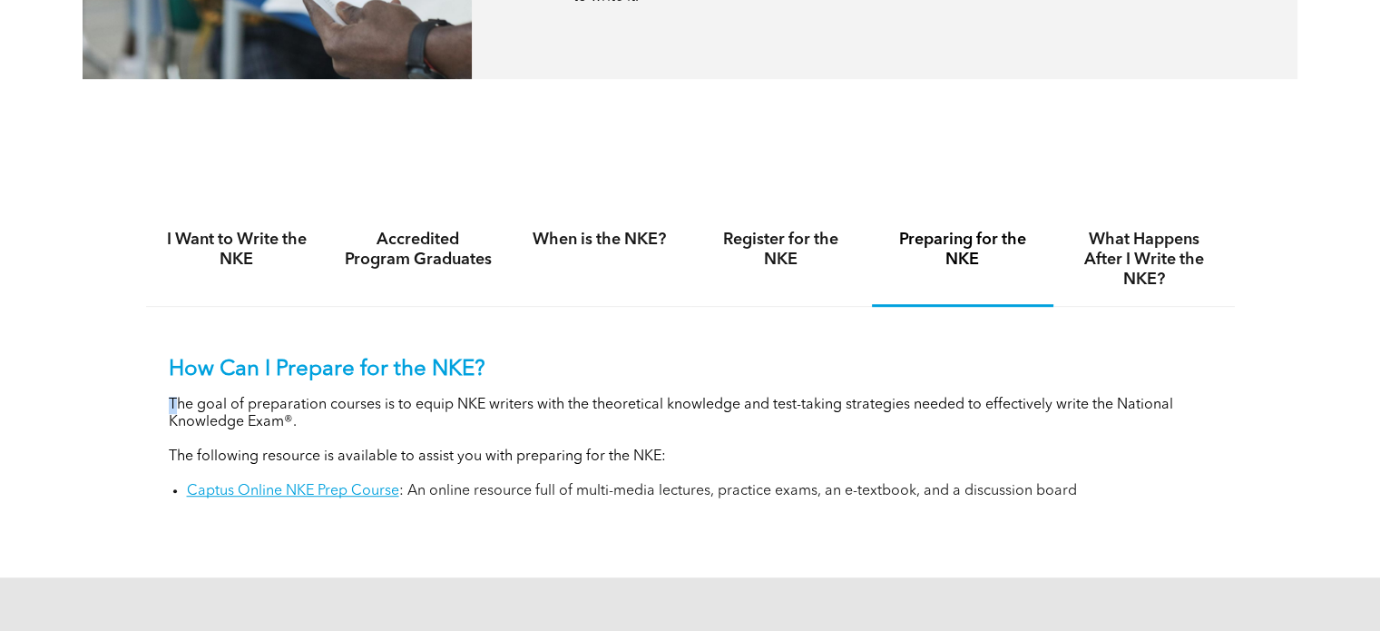
drag, startPoint x: 175, startPoint y: 409, endPoint x: 259, endPoint y: 436, distance: 87.5
click at [259, 436] on div "How Can I Prepare for the NKE? The goal of preparation courses is to equip NKE …" at bounding box center [691, 428] width 1044 height 143
drag, startPoint x: 311, startPoint y: 463, endPoint x: 697, endPoint y: 467, distance: 385.7
click at [697, 467] on div "How Can I Prepare for the NKE? The goal of preparation courses is to equip NKE …" at bounding box center [691, 428] width 1044 height 143
click at [646, 503] on div "How Can I Prepare for the NKE? The goal of preparation courses is to equip NKE …" at bounding box center [690, 415] width 1089 height 216
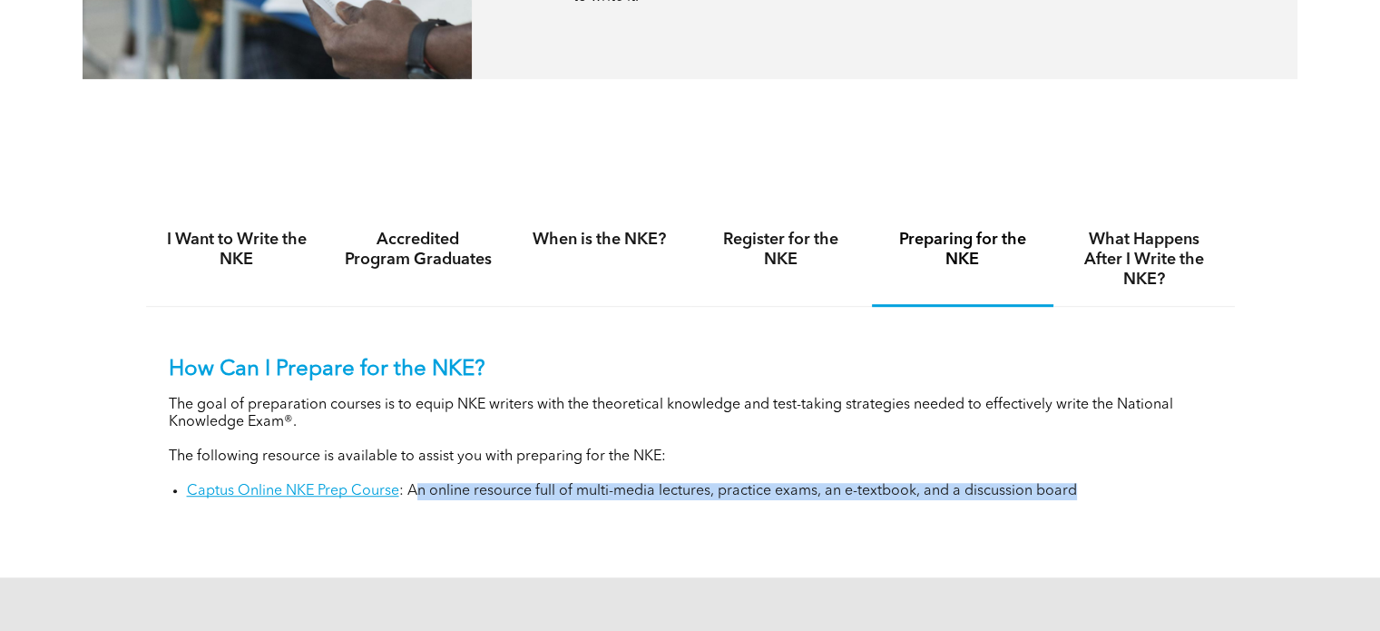
drag, startPoint x: 418, startPoint y: 494, endPoint x: 1141, endPoint y: 504, distance: 722.4
click at [1141, 504] on div "How Can I Prepare for the NKE? The goal of preparation courses is to equip NKE …" at bounding box center [690, 415] width 1089 height 216
